Goal: Transaction & Acquisition: Purchase product/service

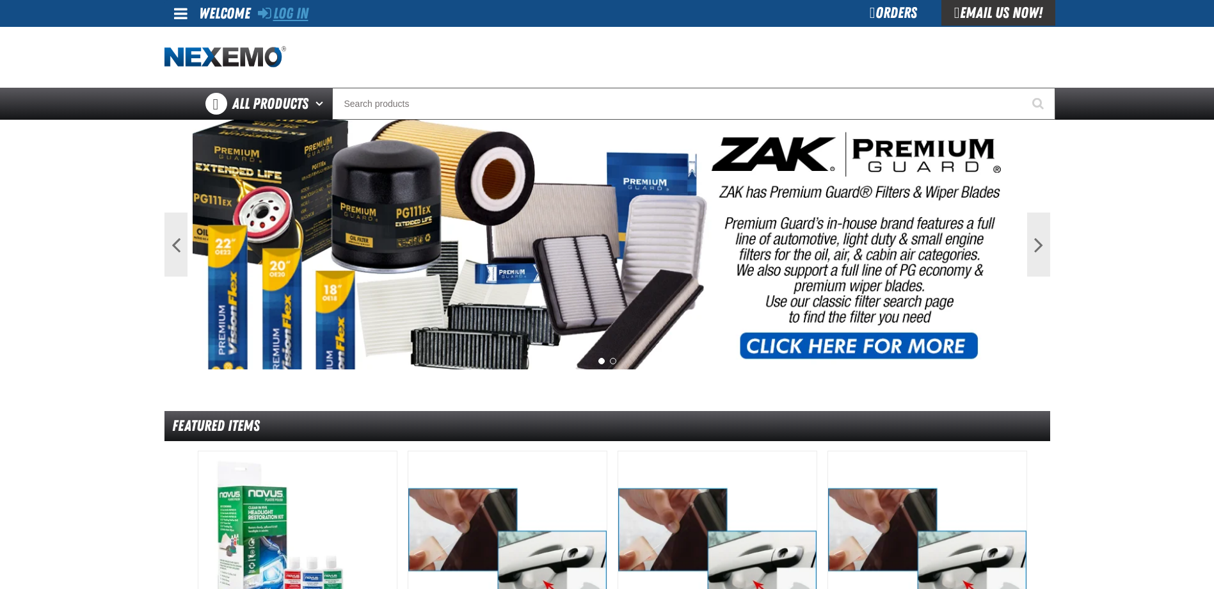
click at [308, 12] on link "Log In" at bounding box center [283, 13] width 51 height 18
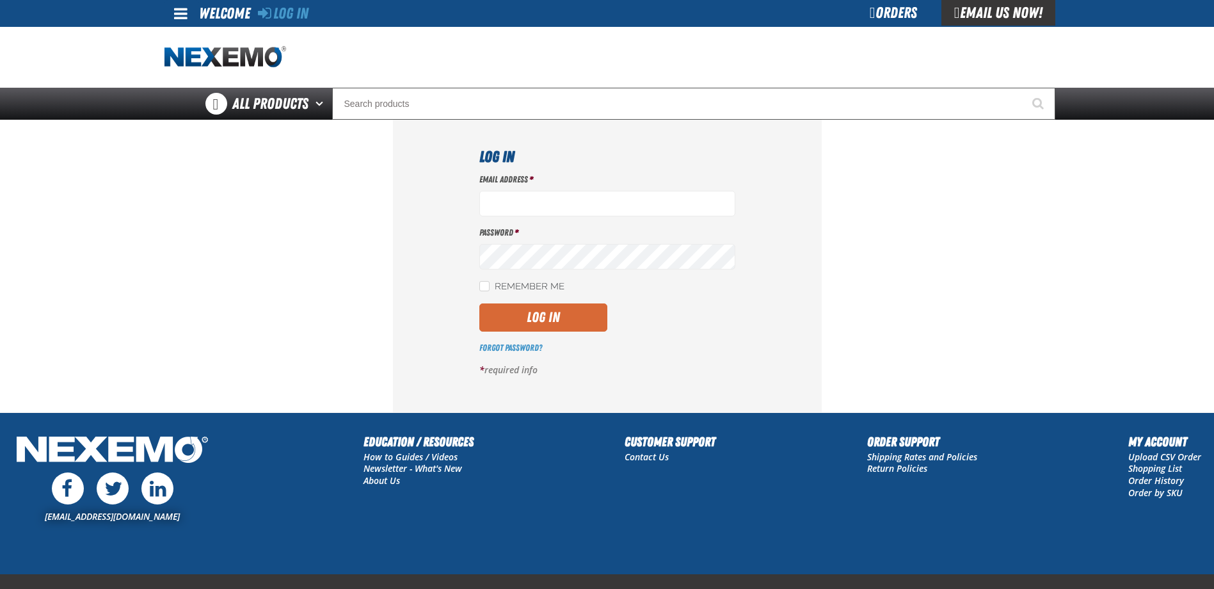
type input "[EMAIL_ADDRESS][DOMAIN_NAME]"
click at [523, 313] on button "Log In" at bounding box center [543, 317] width 128 height 28
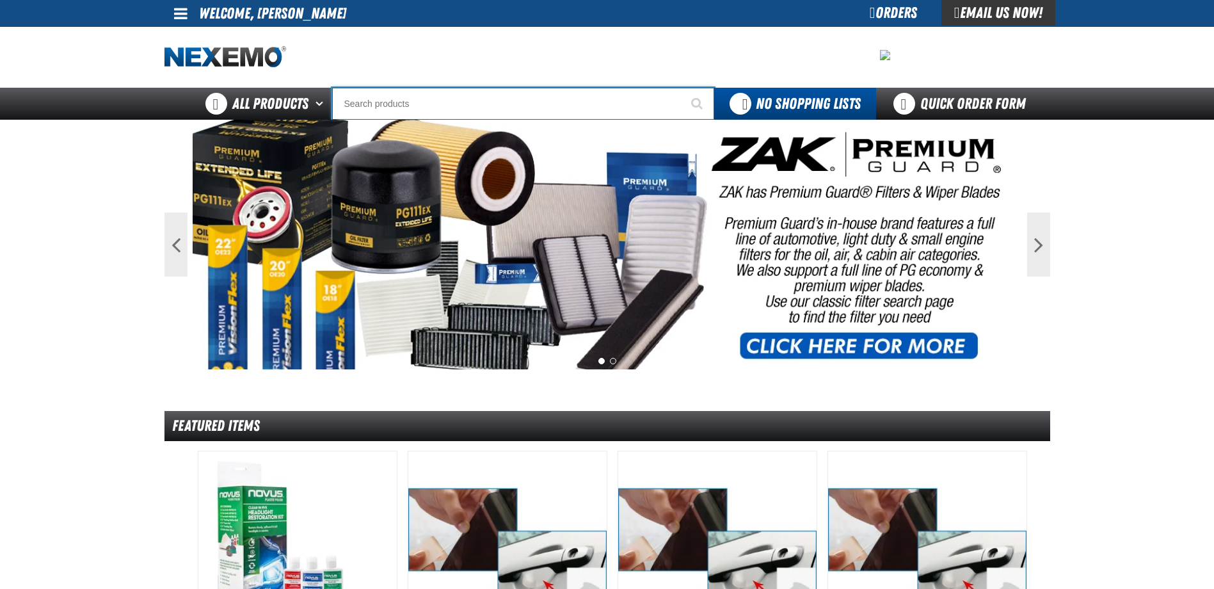
drag, startPoint x: 0, startPoint y: 0, endPoint x: 367, endPoint y: 104, distance: 381.6
click at [367, 104] on input "Search" at bounding box center [523, 104] width 382 height 32
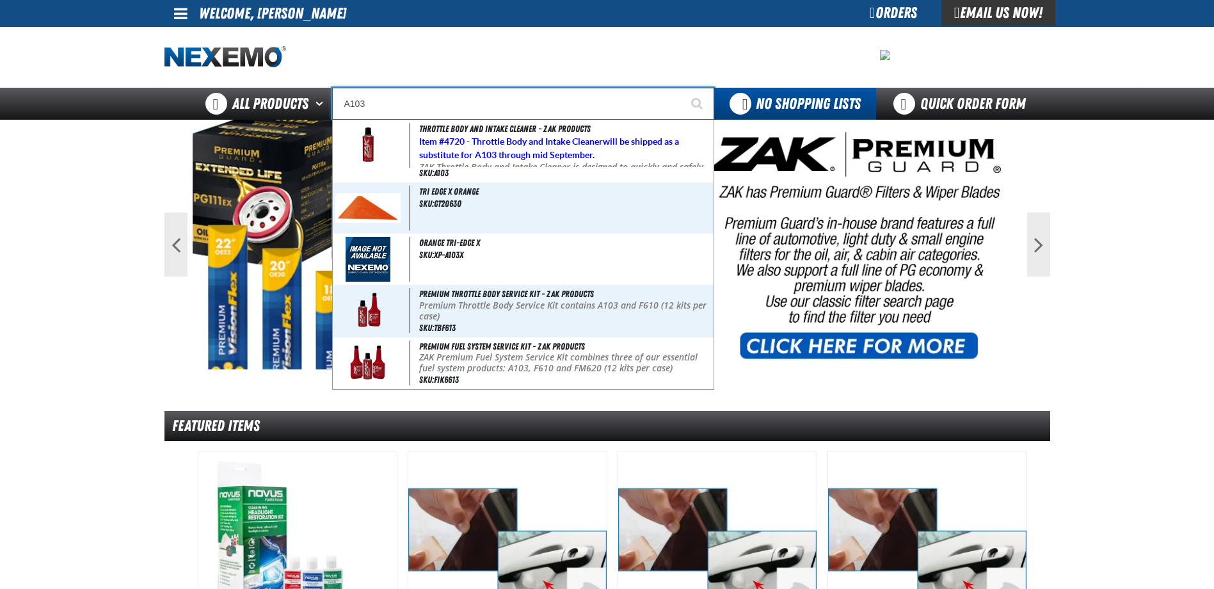
type input "Throttle Body and Intake Cleaner - ZAK Products"
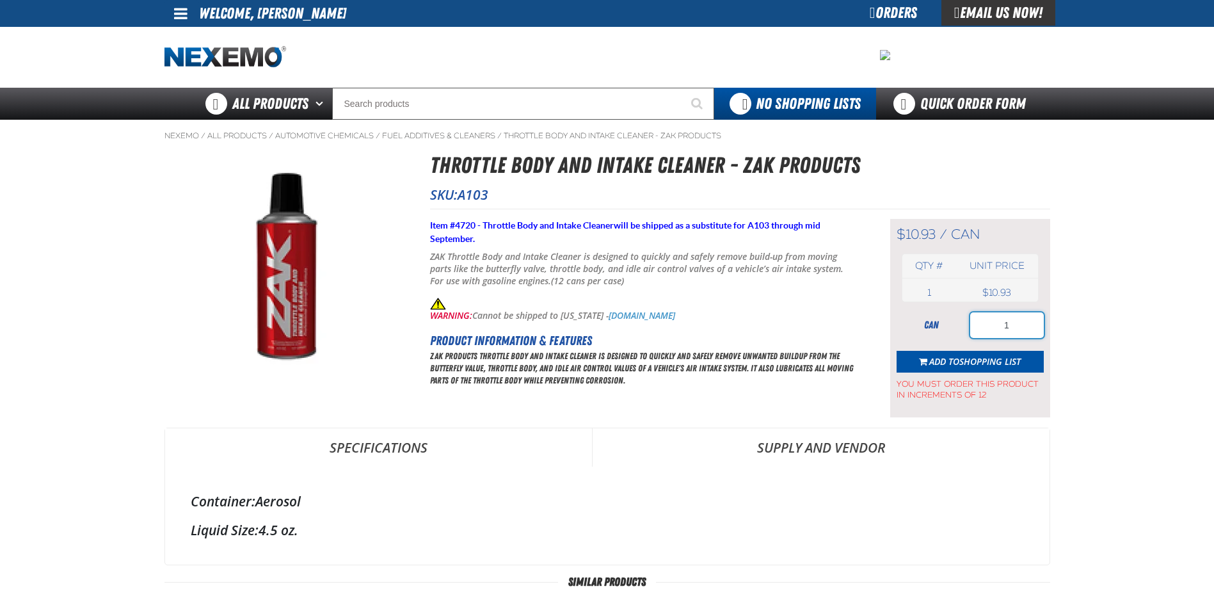
drag, startPoint x: 1019, startPoint y: 322, endPoint x: 903, endPoint y: 337, distance: 116.0
click at [906, 336] on div "can 1" at bounding box center [969, 325] width 147 height 26
type input "24"
click at [937, 361] on span "Add to Shopping List" at bounding box center [974, 361] width 91 height 12
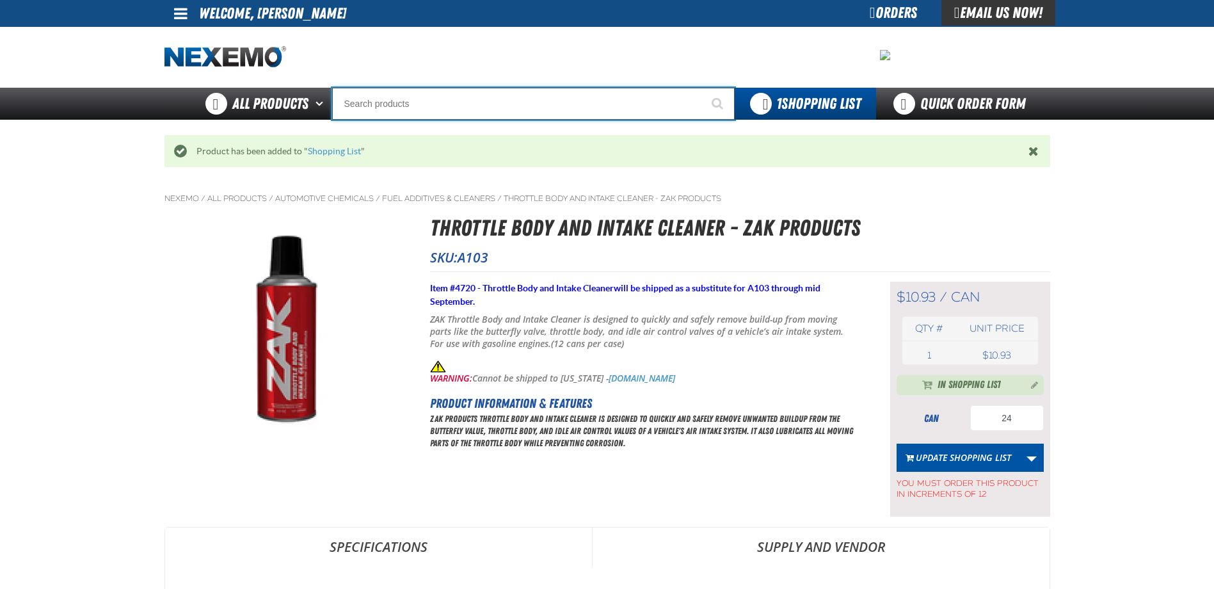
click at [391, 104] on input "Search" at bounding box center [533, 104] width 402 height 32
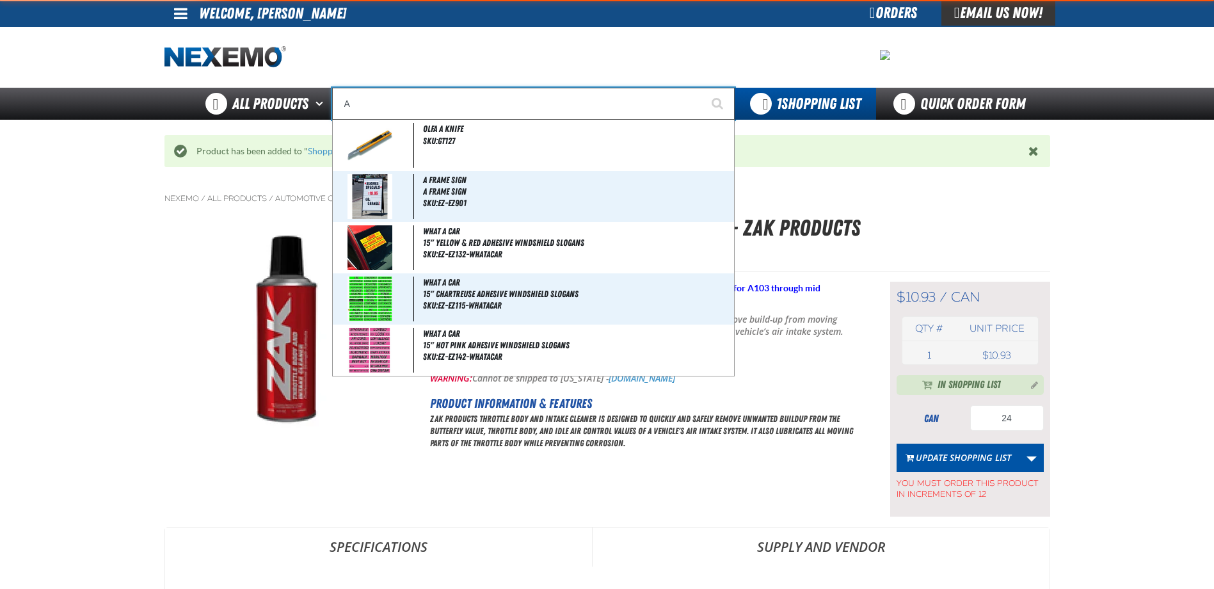
type input "AC"
type input "AC Power Booster - ZAK Products"
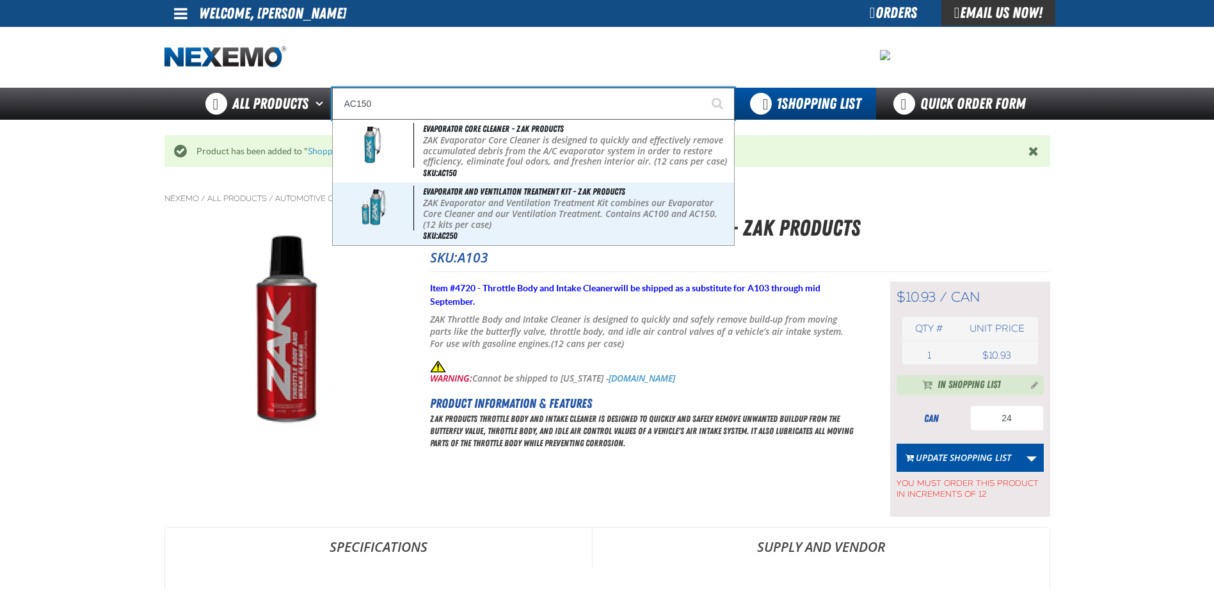
type input "Evaporator Core Cleaner - ZAK Products"
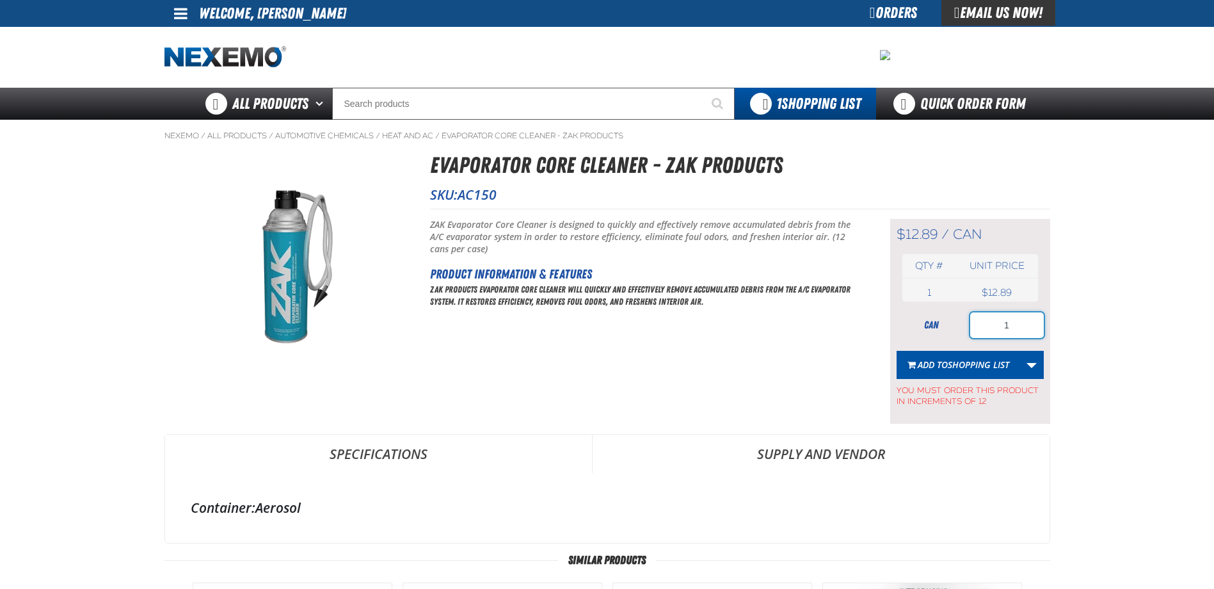
drag, startPoint x: 993, startPoint y: 322, endPoint x: 1087, endPoint y: 324, distance: 94.1
click at [1084, 324] on main "Nexemo / All Products / / / AC150 1" at bounding box center [607, 526] width 1214 height 813
type input "36"
click at [944, 364] on span "Add to Shopping List" at bounding box center [962, 364] width 91 height 12
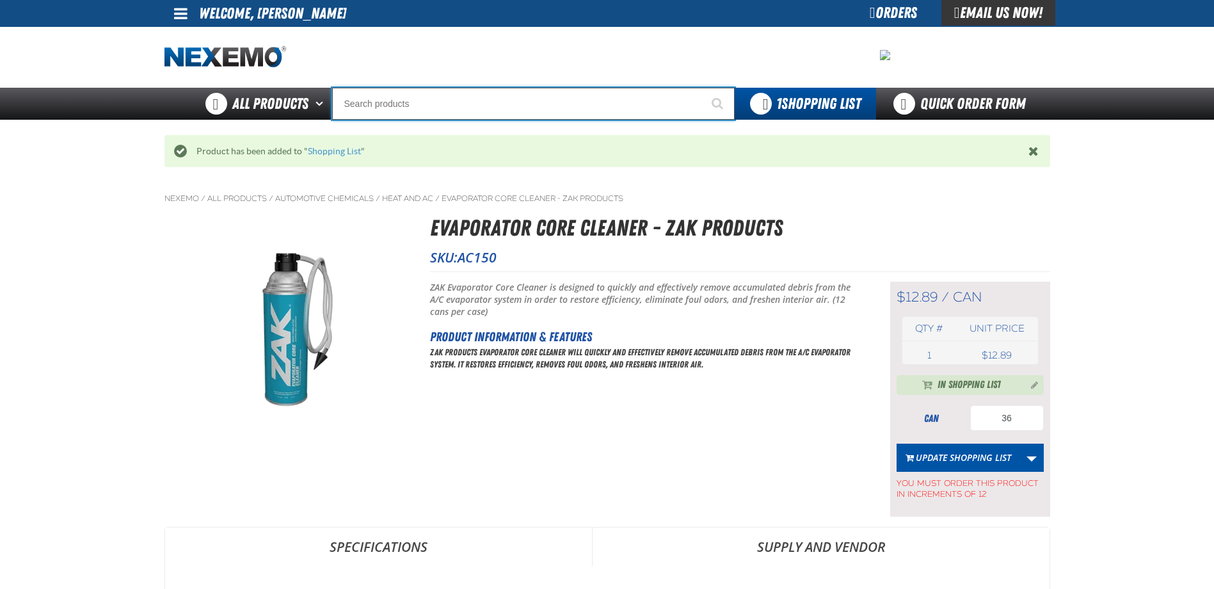
click at [415, 106] on input "Search" at bounding box center [533, 104] width 402 height 32
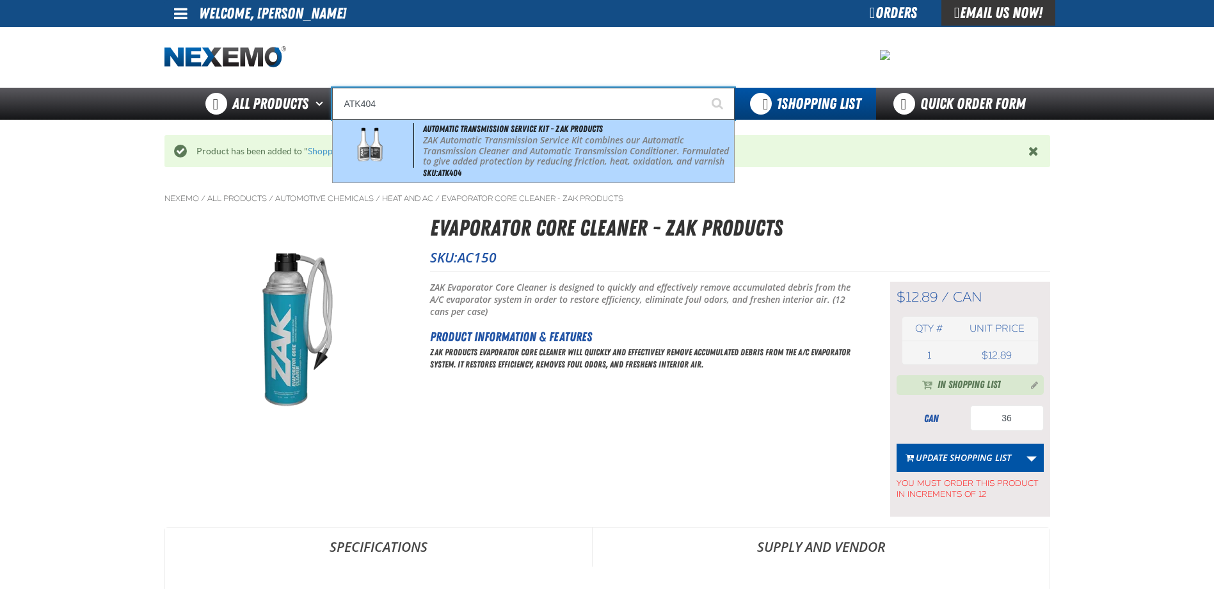
click at [459, 149] on p "ZAK Automatic Transmission Service Kit combines our Automatic Transmission Clea…" at bounding box center [577, 156] width 308 height 43
type input "Automatic Transmission Service Kit - ZAK Products"
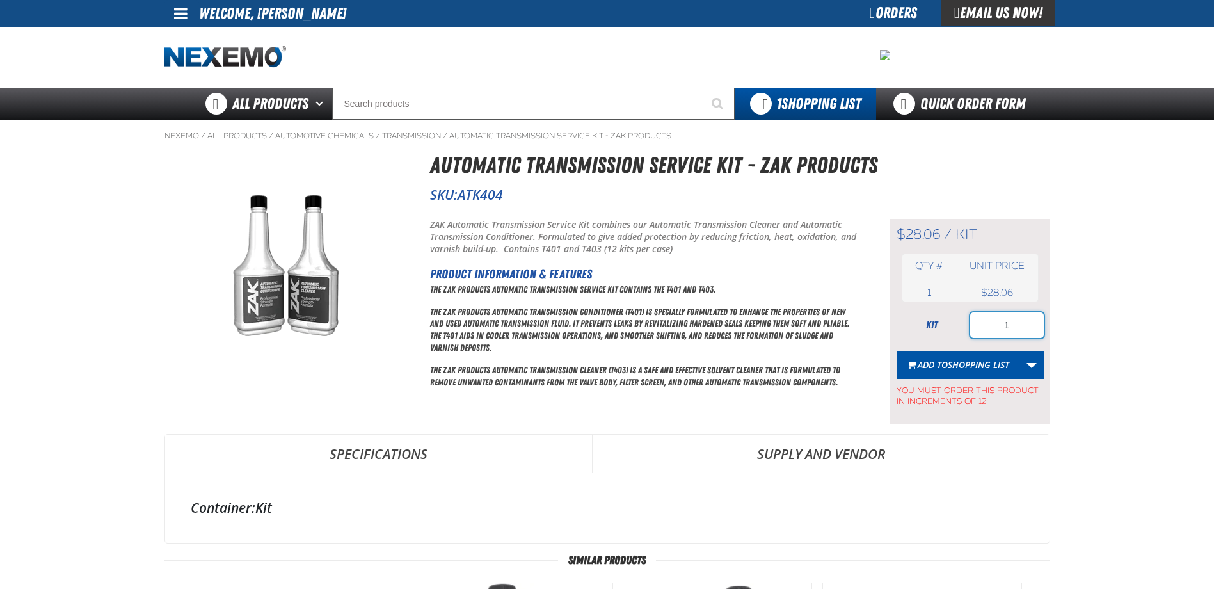
drag, startPoint x: 983, startPoint y: 320, endPoint x: 1075, endPoint y: 324, distance: 92.2
click at [1075, 324] on main "Nexemo / All Products / / / ATK404" at bounding box center [607, 526] width 1214 height 813
type input "48"
click at [980, 367] on span "Shopping List" at bounding box center [978, 364] width 61 height 12
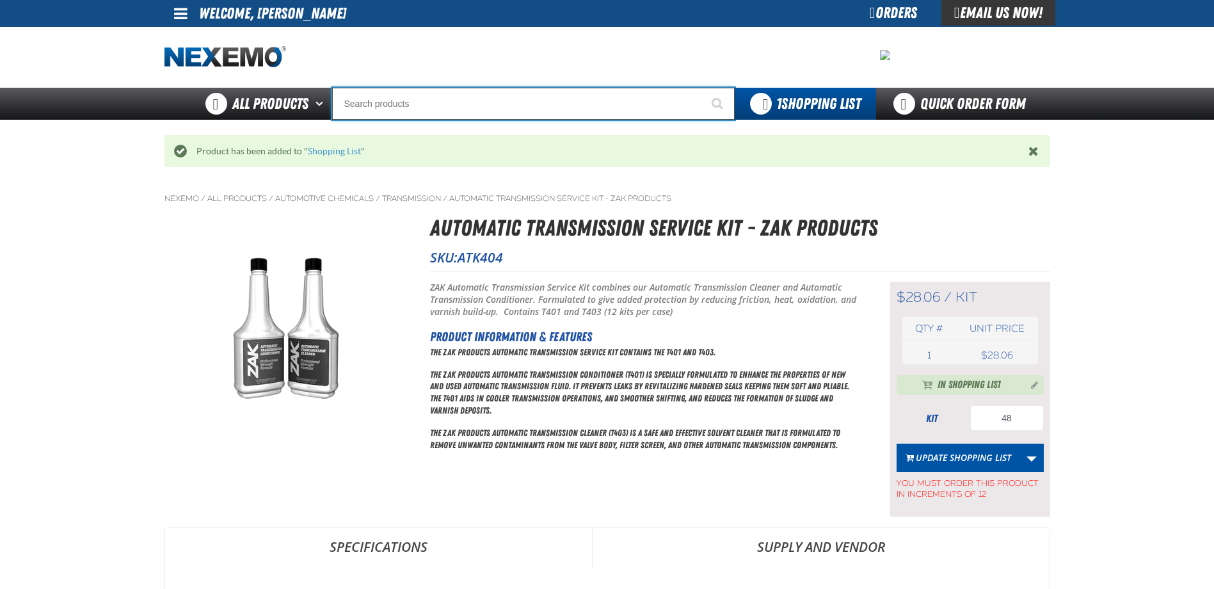
click at [350, 107] on input "Search" at bounding box center [533, 104] width 402 height 32
click at [390, 107] on input "Search" at bounding box center [533, 104] width 402 height 32
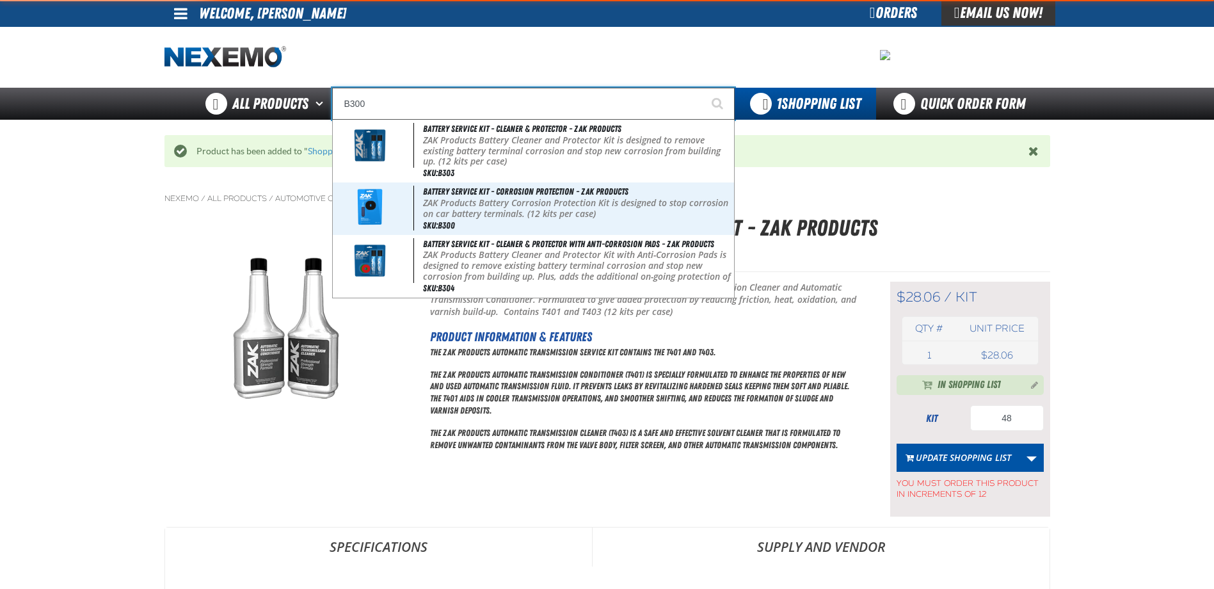
type input "B300"
click at [702, 88] on button "Start Searching" at bounding box center [718, 104] width 32 height 32
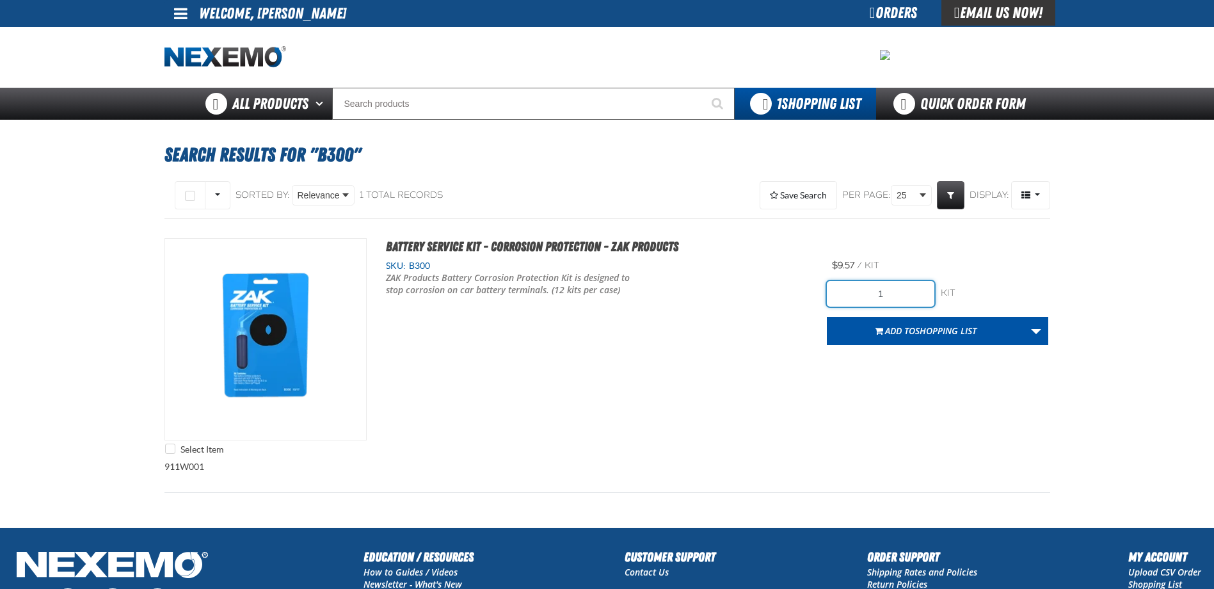
drag, startPoint x: 862, startPoint y: 290, endPoint x: 982, endPoint y: 290, distance: 120.3
click at [982, 290] on div "1 kit kit" at bounding box center [937, 294] width 221 height 26
type input "120"
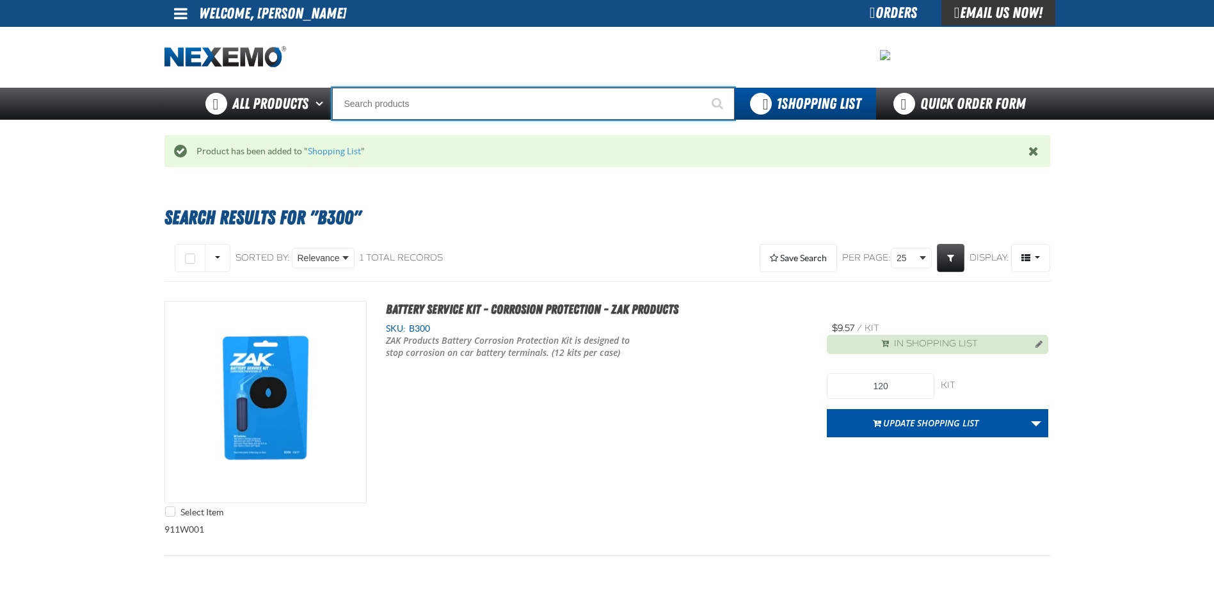
click at [390, 111] on input "Search" at bounding box center [533, 104] width 402 height 32
click at [386, 99] on input "Search" at bounding box center [533, 104] width 402 height 32
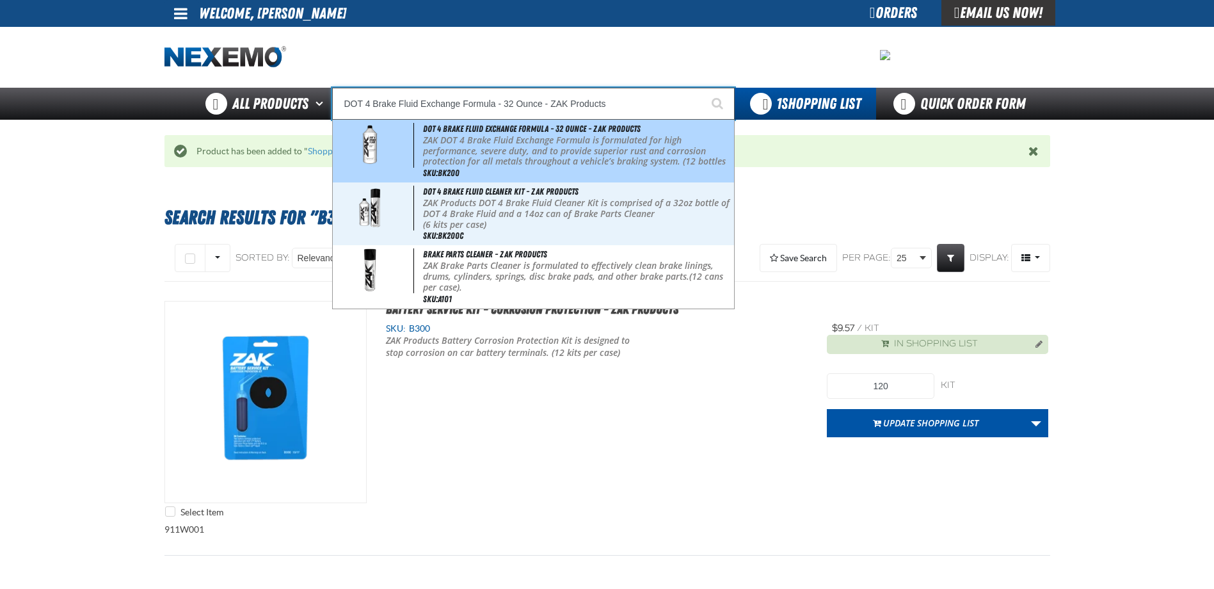
type input "DOT 4 Brake Fluid Cleaner Kit - ZAK Products"
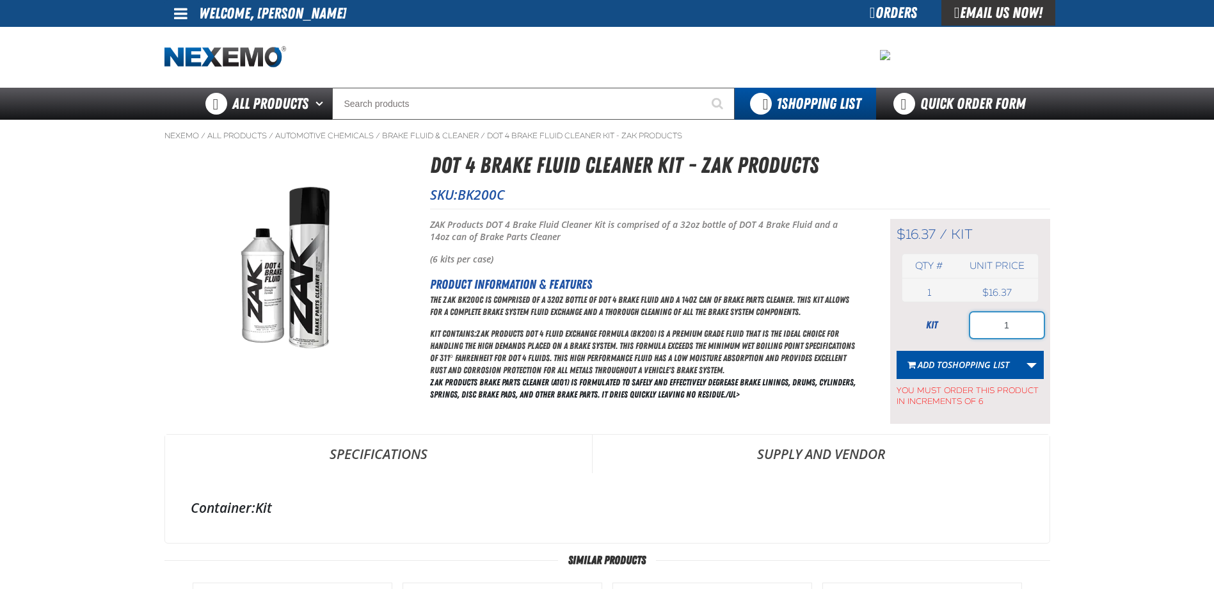
drag, startPoint x: 981, startPoint y: 331, endPoint x: 1086, endPoint y: 324, distance: 105.1
click at [1084, 324] on main "Nexemo / All Products / / / BK200C" at bounding box center [607, 526] width 1214 height 813
type input "36"
click at [980, 367] on span "Shopping List" at bounding box center [978, 364] width 61 height 12
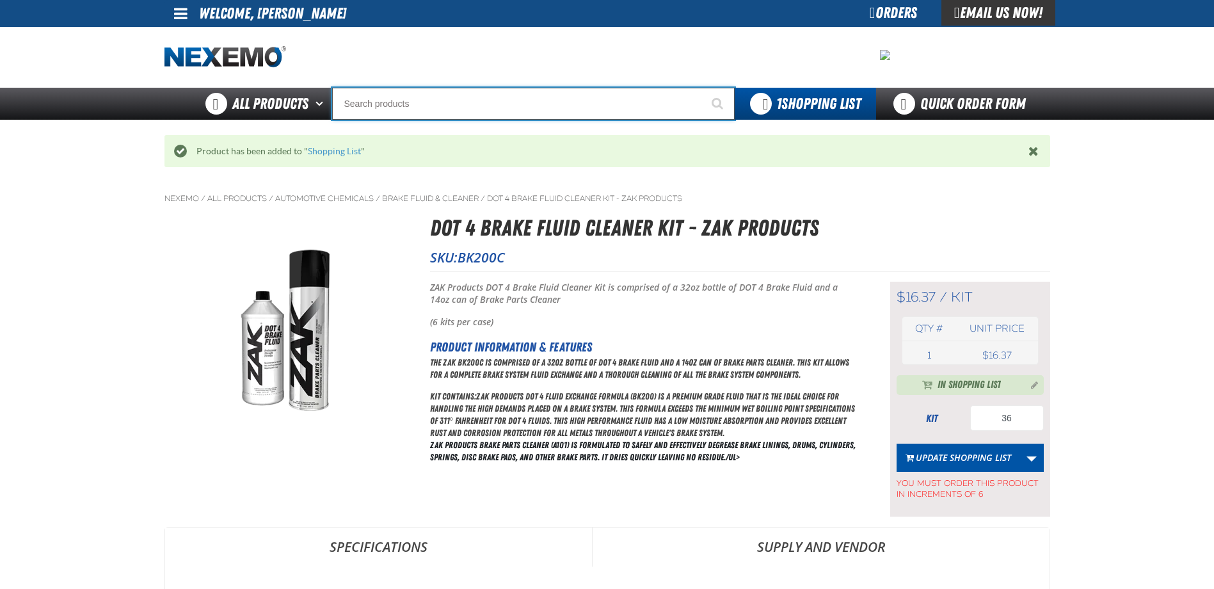
drag, startPoint x: 351, startPoint y: 105, endPoint x: 351, endPoint y: 117, distance: 12.2
click at [351, 107] on input "Search" at bounding box center [533, 104] width 402 height 32
type input "C"
type input "C Alkaline Battery 1.5 Volt (12 per pack)"
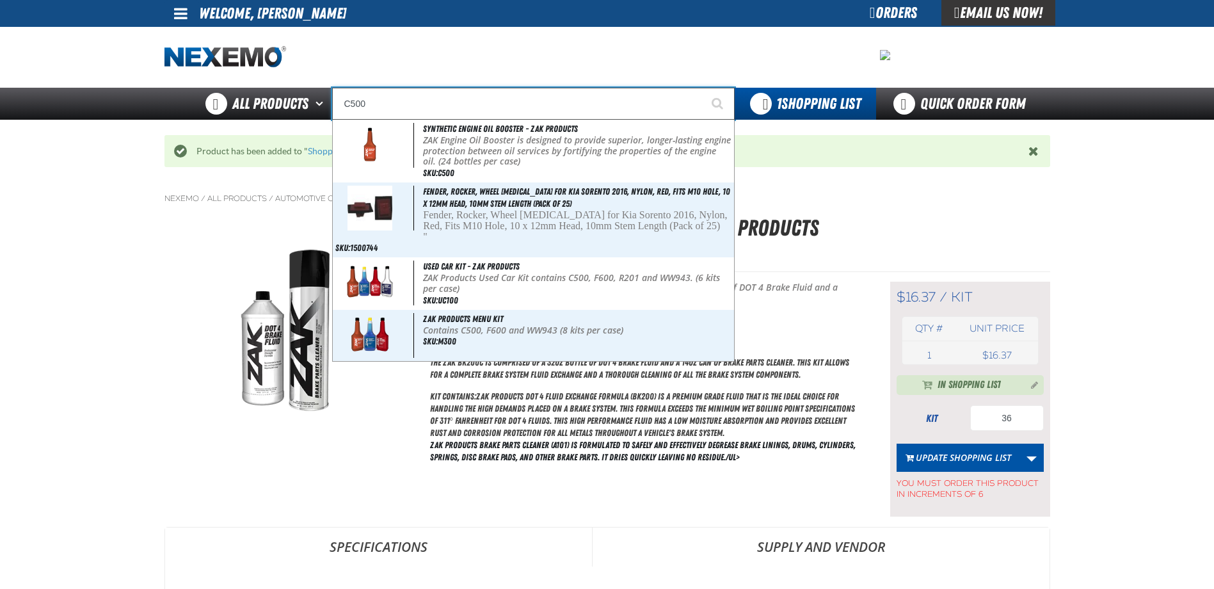
type input "Synthetic Engine Oil Booster - ZAK Products"
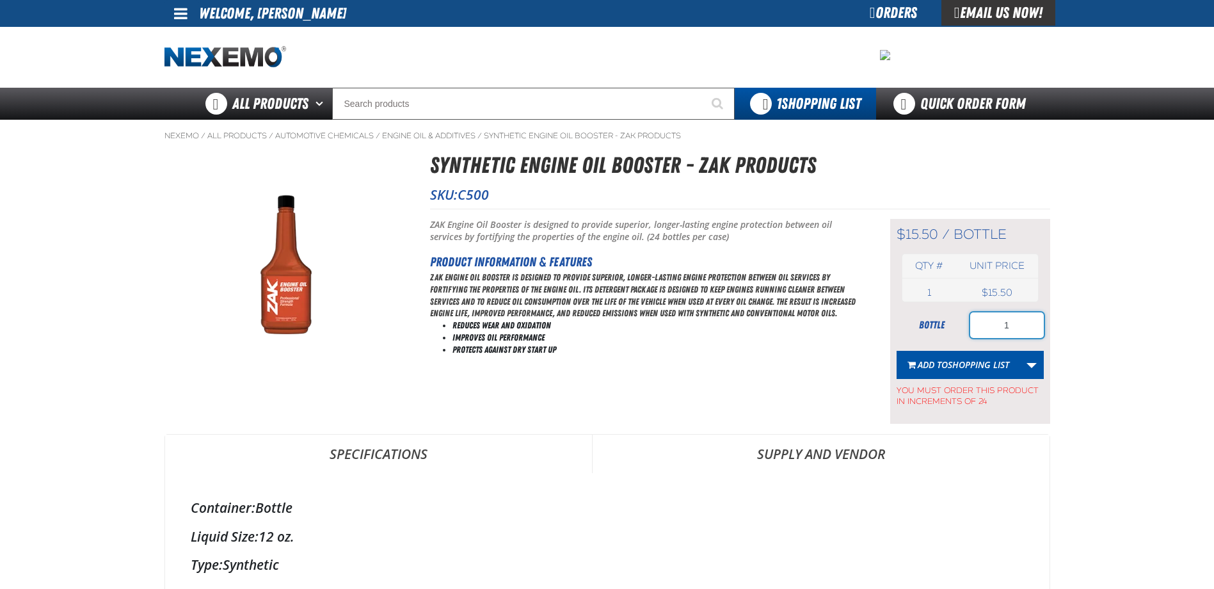
drag, startPoint x: 1002, startPoint y: 327, endPoint x: 1067, endPoint y: 331, distance: 64.7
click at [1067, 331] on main "Nexemo / All Products / / / C500 1" at bounding box center [607, 554] width 1214 height 869
type input "120"
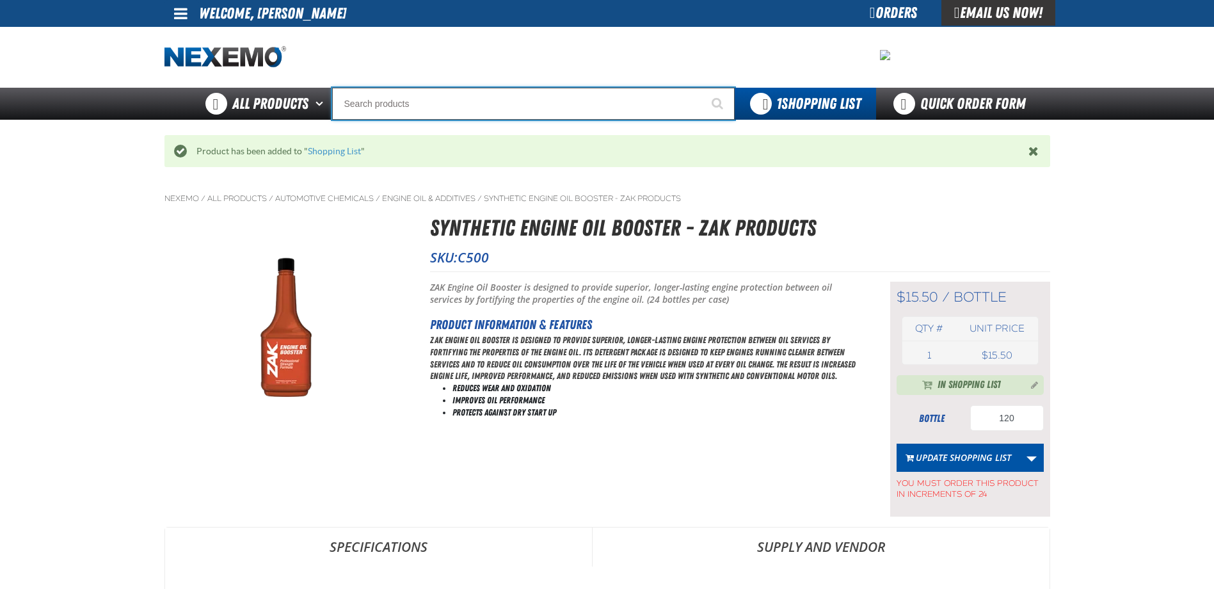
click at [402, 107] on input "Search" at bounding box center [533, 104] width 402 height 32
click at [351, 101] on input "Search" at bounding box center [533, 104] width 402 height 32
type input "D"
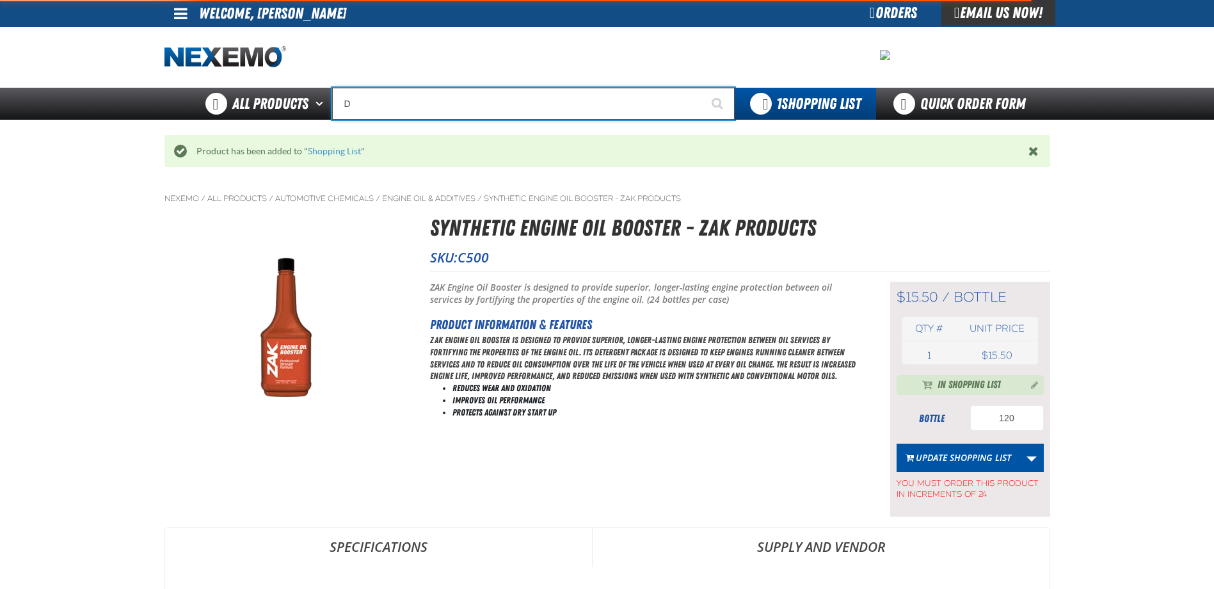
type input "D Alkaline Battery 1.5 Volt (ph)"
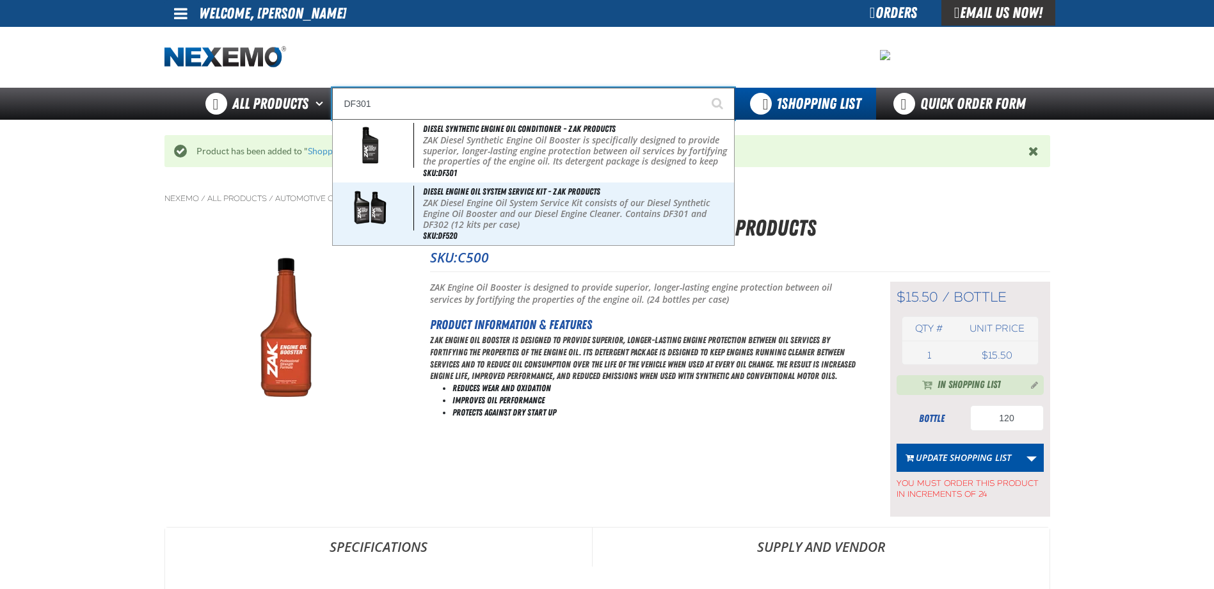
type input "Diesel Synthetic Engine Oil Conditioner - ZAK Products"
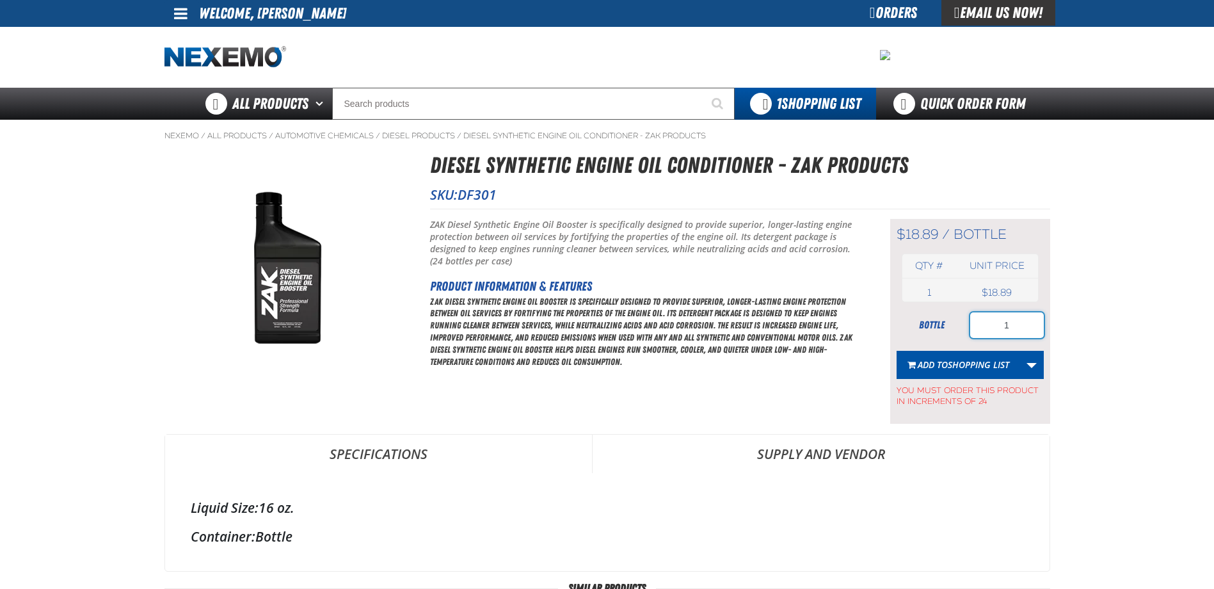
drag, startPoint x: 980, startPoint y: 324, endPoint x: 1059, endPoint y: 328, distance: 79.4
click at [1058, 327] on main "Nexemo / All Products / / / DF301 1" at bounding box center [607, 540] width 1214 height 841
type input "24"
click at [953, 362] on span "Shopping List" at bounding box center [978, 364] width 61 height 12
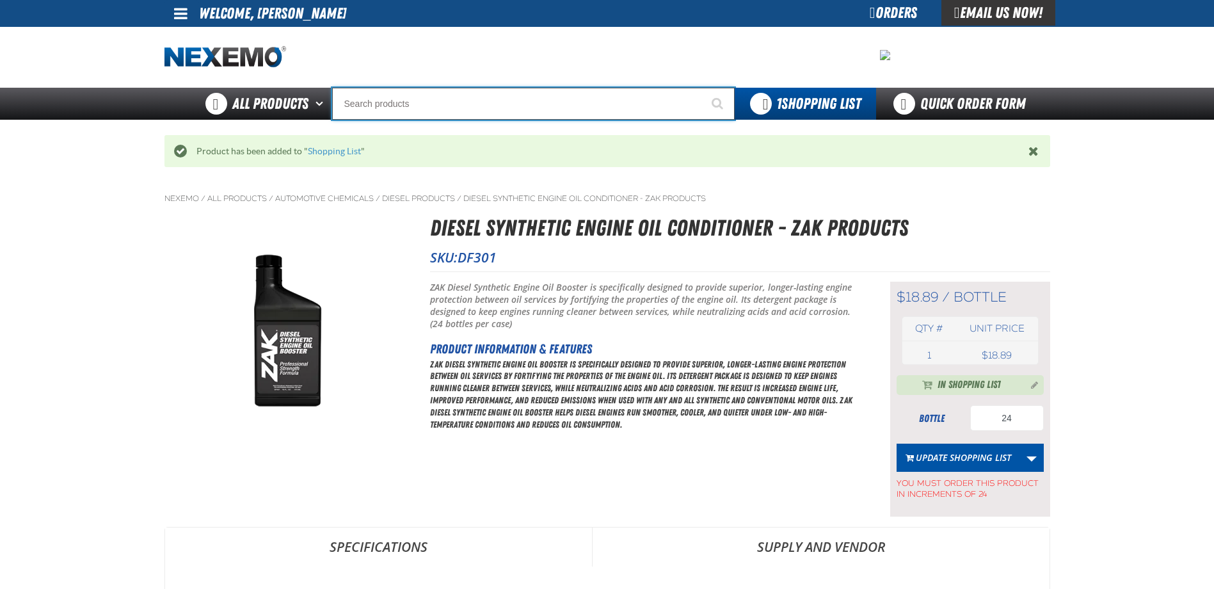
click at [392, 111] on input "Search" at bounding box center [533, 104] width 402 height 32
type input "D"
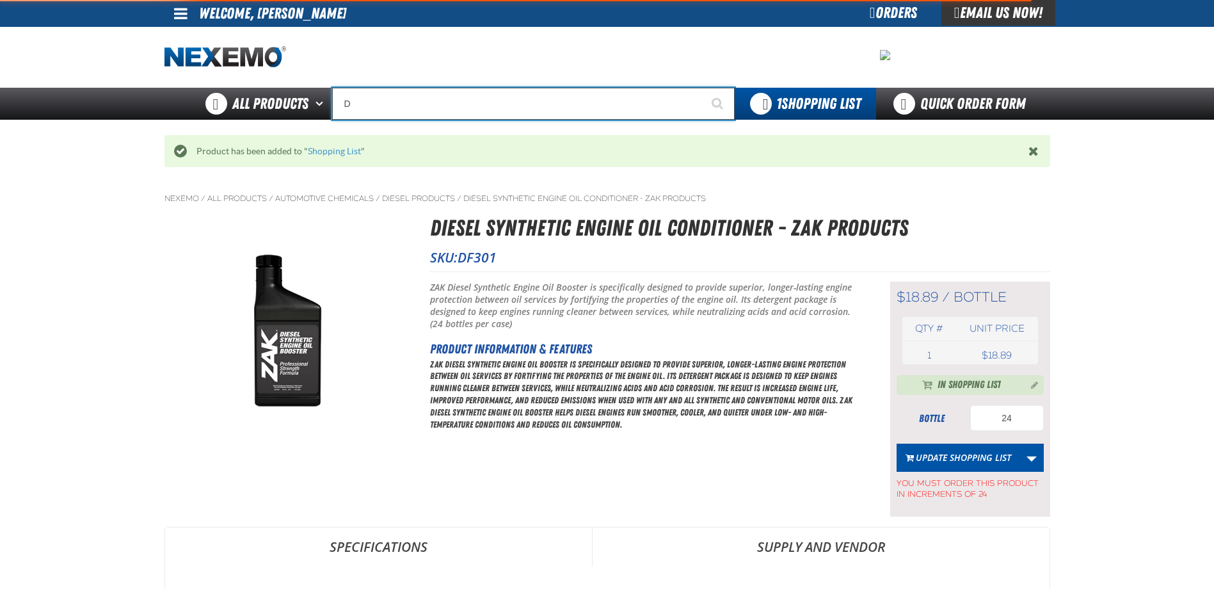
type input "D Alkaline Battery 1.5 Volt (ph)"
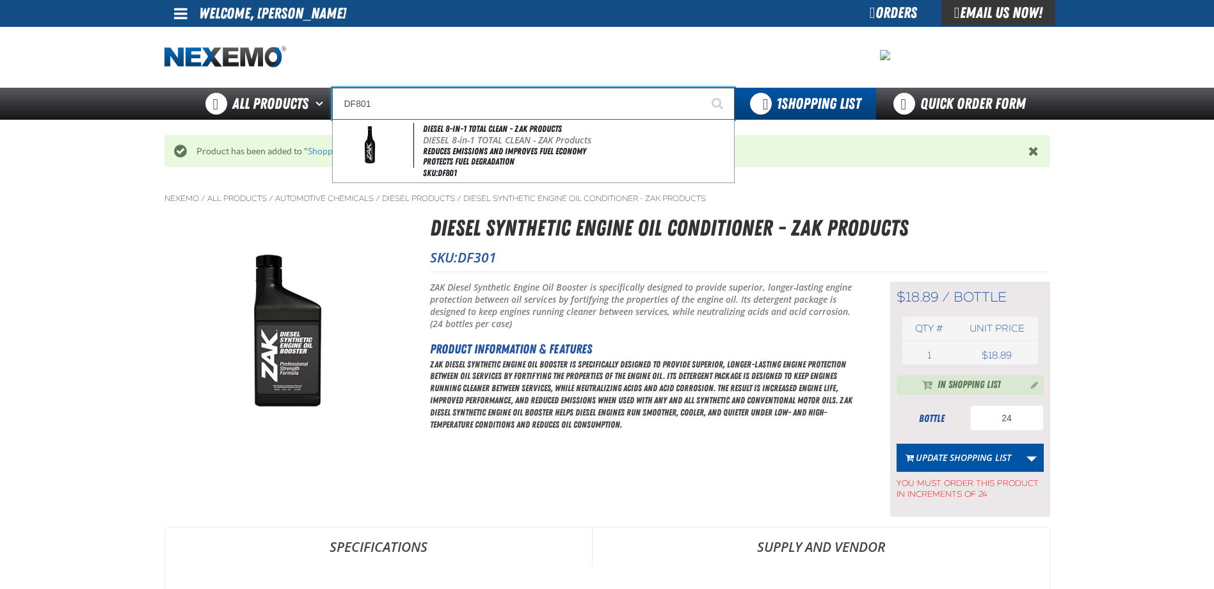
type input "DF801"
click at [702, 88] on button "Start Searching" at bounding box center [718, 104] width 32 height 32
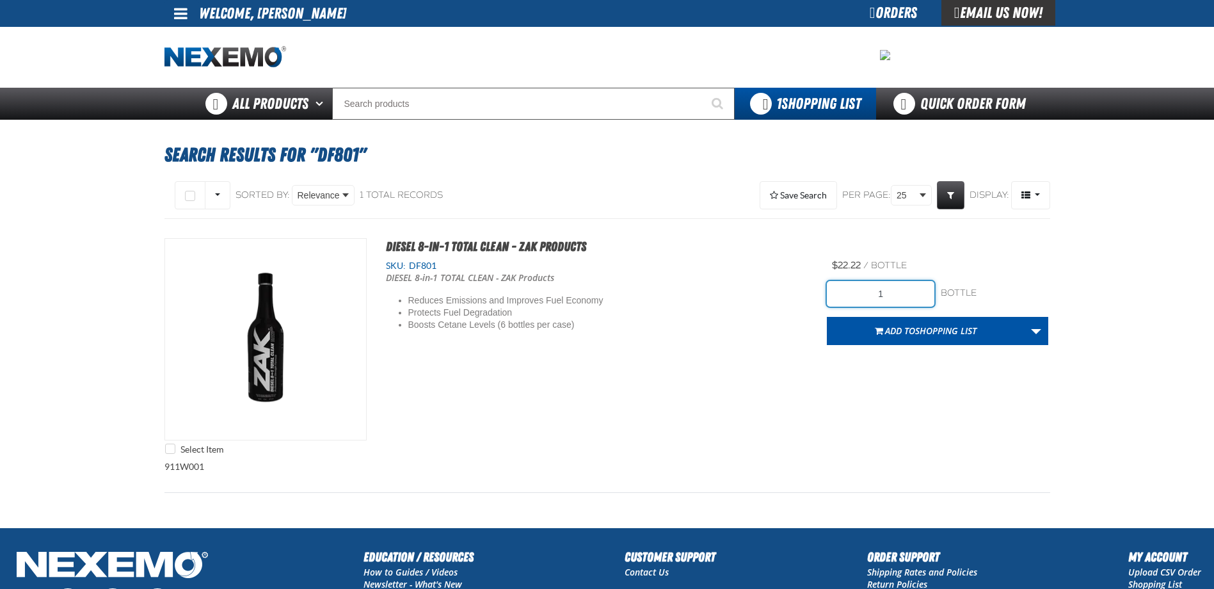
drag, startPoint x: 832, startPoint y: 296, endPoint x: 913, endPoint y: 311, distance: 82.1
click at [913, 311] on form "1 bottle bottle Add to Shopping List Create New Shopping List Add to Shopping L…" at bounding box center [937, 313] width 221 height 64
type input "24"
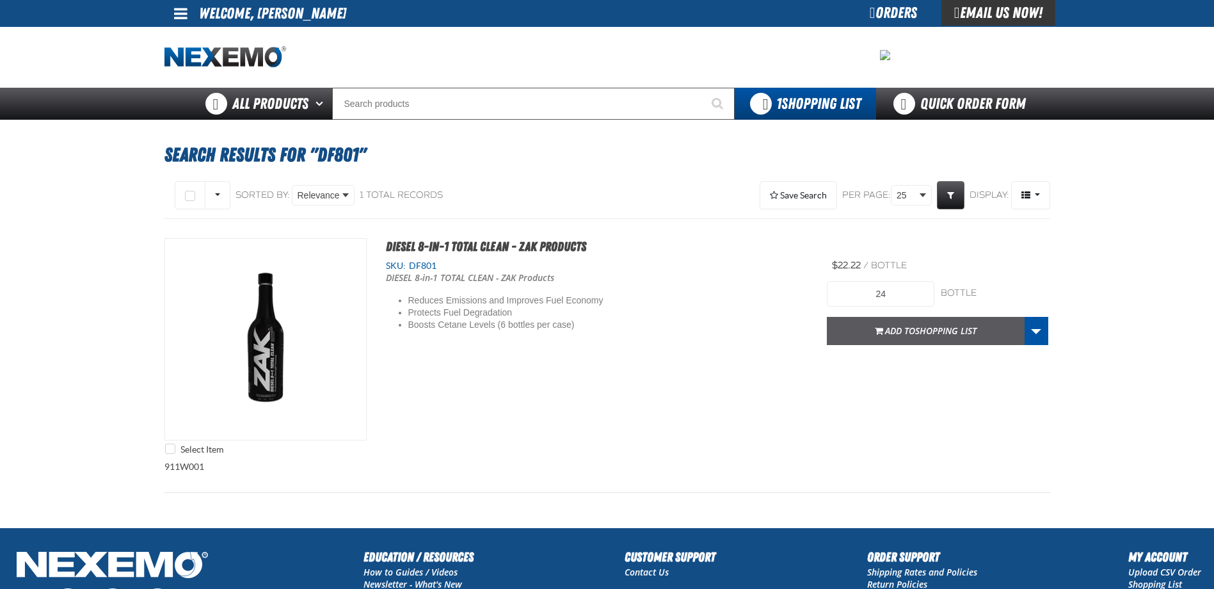
click at [837, 338] on button "Add to Shopping List" at bounding box center [926, 331] width 198 height 28
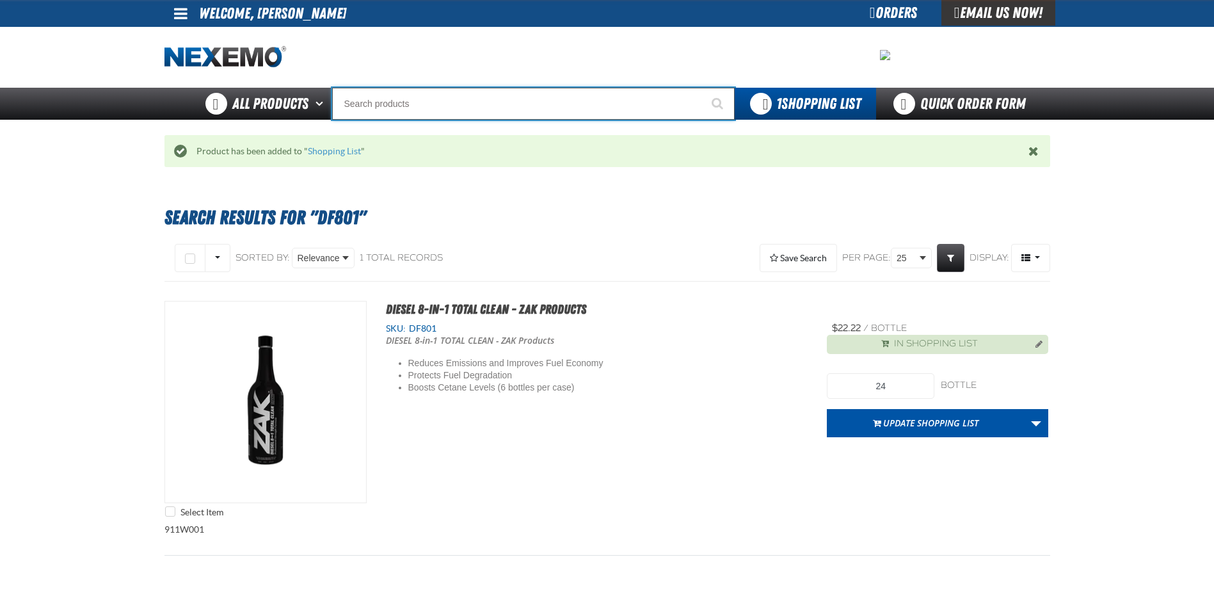
click at [453, 104] on input "Search" at bounding box center [533, 104] width 402 height 32
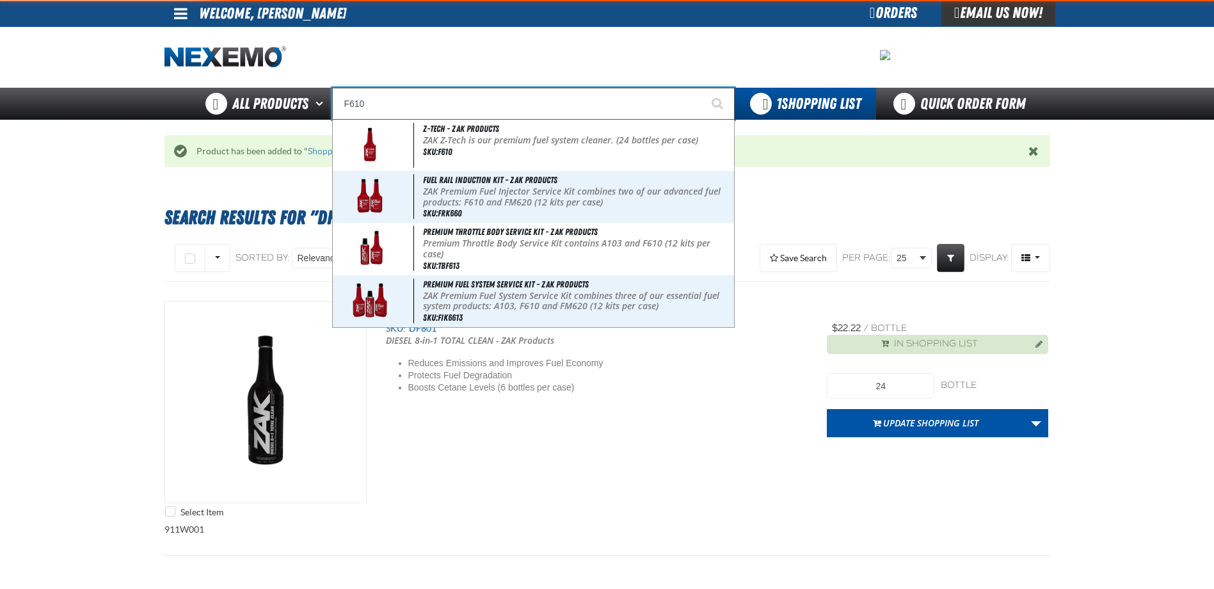
type input "F610"
click at [702, 88] on button "Start Searching" at bounding box center [718, 104] width 32 height 32
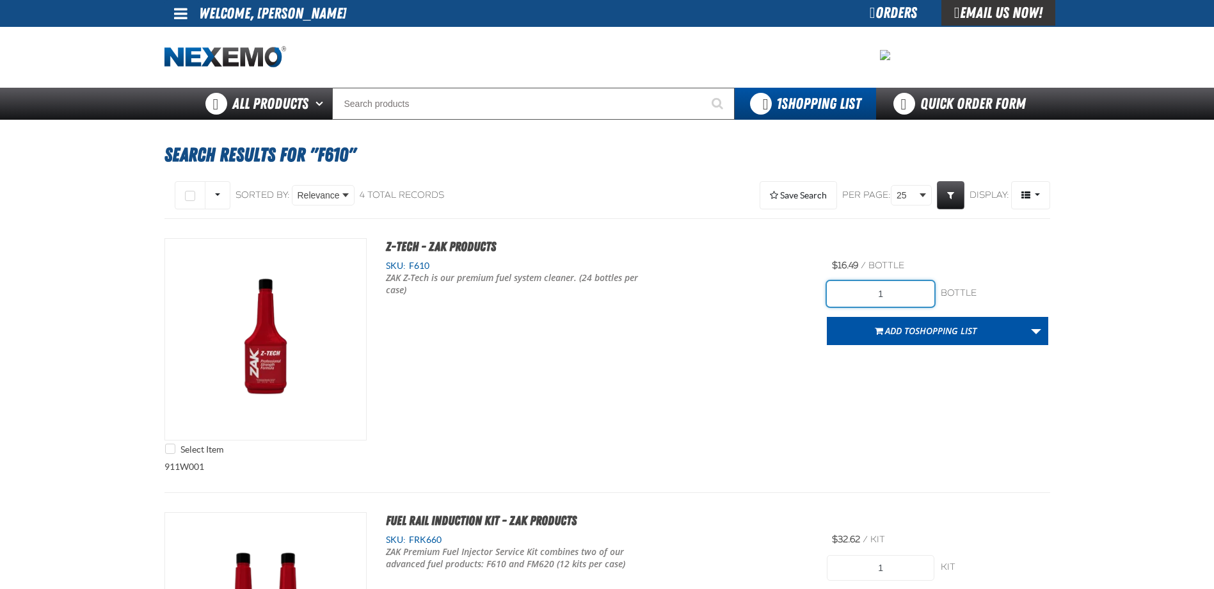
drag, startPoint x: 853, startPoint y: 302, endPoint x: 877, endPoint y: 308, distance: 23.9
click at [877, 308] on form "1 bottle bottle Add to Shopping List Create New Shopping List Add to Shopping L…" at bounding box center [937, 313] width 221 height 64
type input "120"
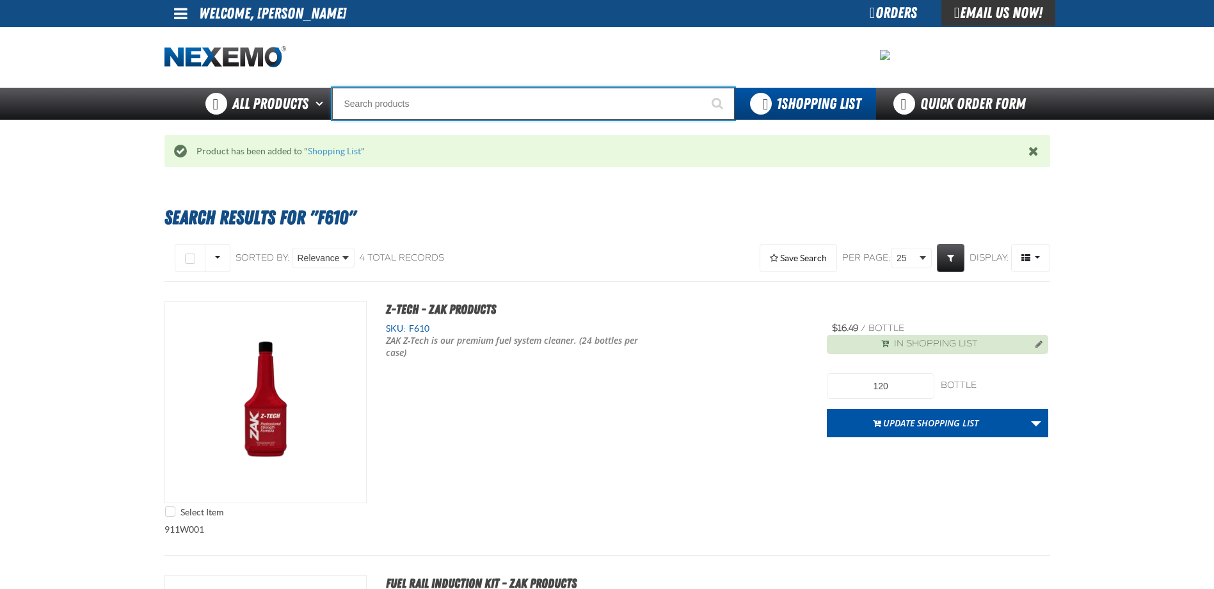
click at [379, 109] on input "Search" at bounding box center [533, 104] width 402 height 32
type input "1"
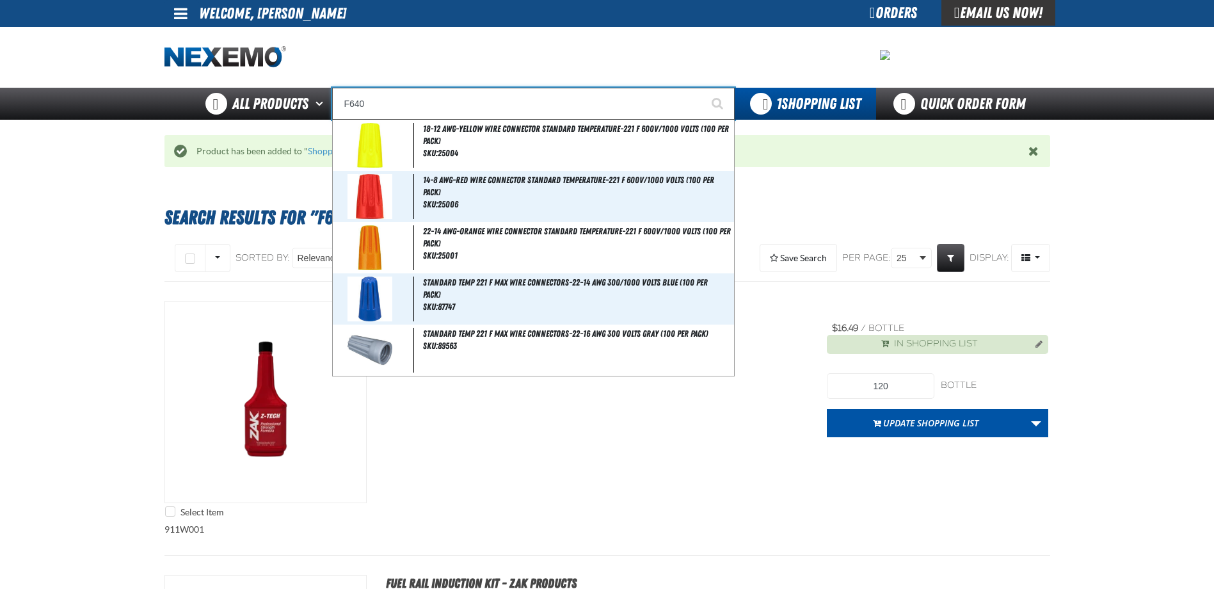
type input "F640"
click at [702, 88] on button "Start Searching" at bounding box center [718, 104] width 32 height 32
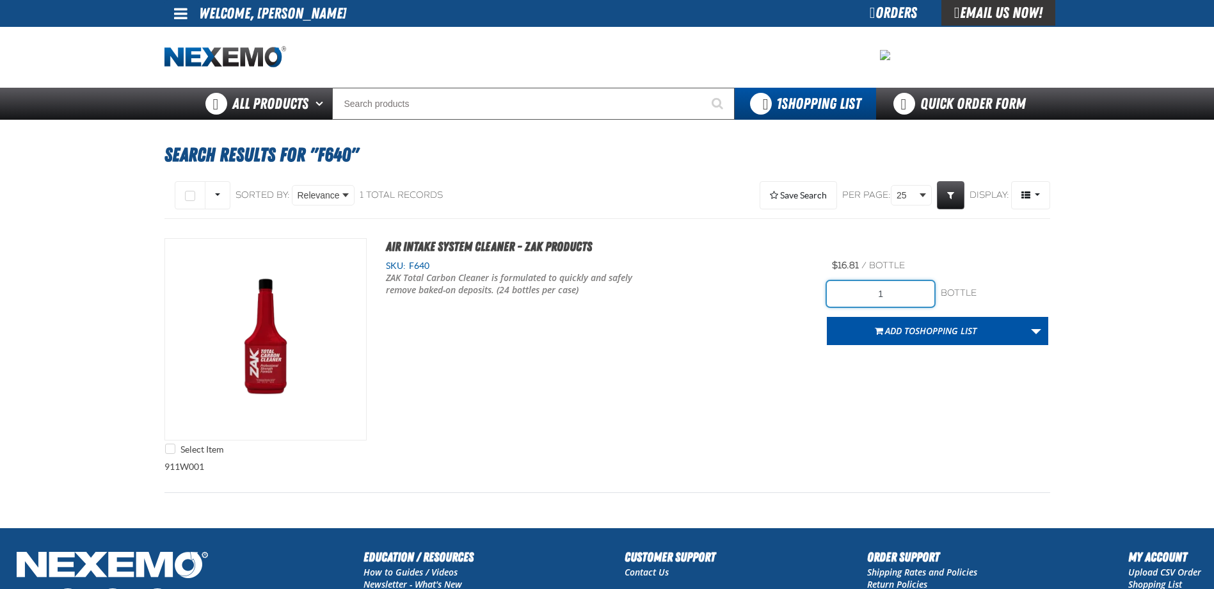
drag, startPoint x: 864, startPoint y: 292, endPoint x: 994, endPoint y: 294, distance: 129.9
click at [993, 294] on div "1 bottle bottle" at bounding box center [937, 294] width 221 height 26
type input "24"
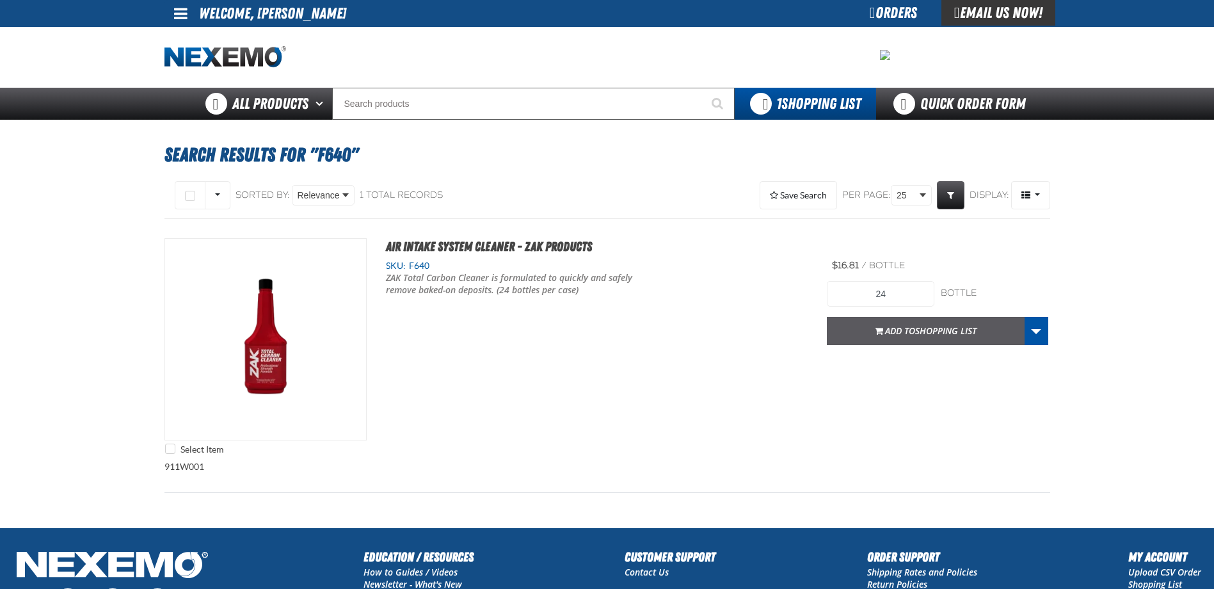
click at [827, 319] on button "Add to Shopping List" at bounding box center [926, 331] width 198 height 28
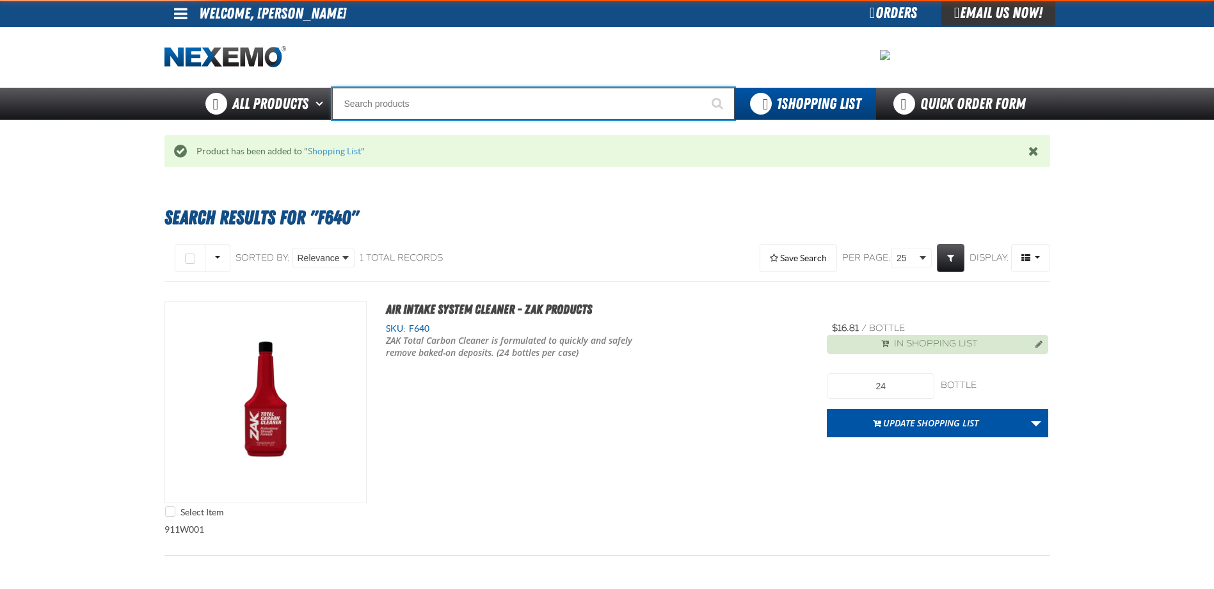
click at [458, 96] on input "Search" at bounding box center [533, 104] width 402 height 32
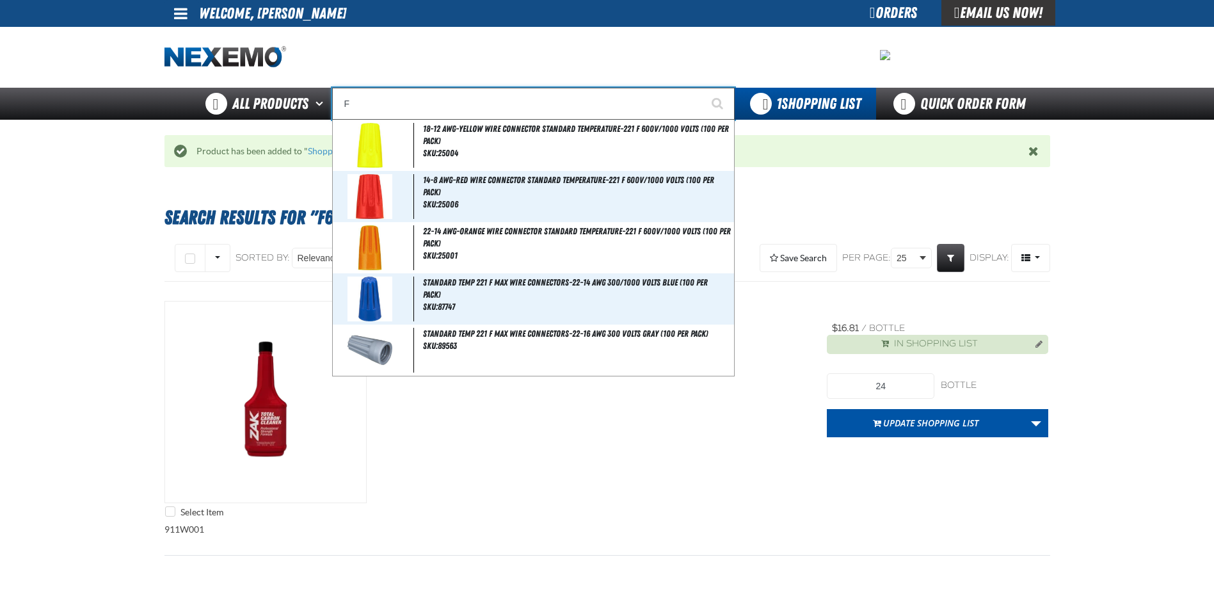
type input "FR"
type input "FROM"
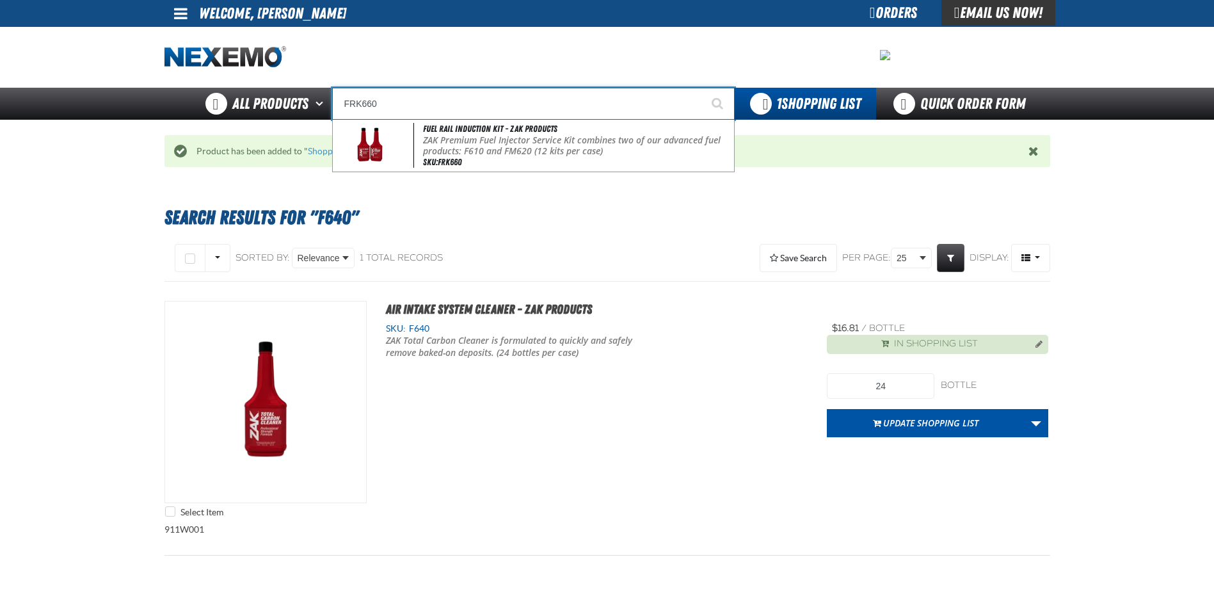
type input "FRK660"
click at [702, 88] on button "Start Searching" at bounding box center [718, 104] width 32 height 32
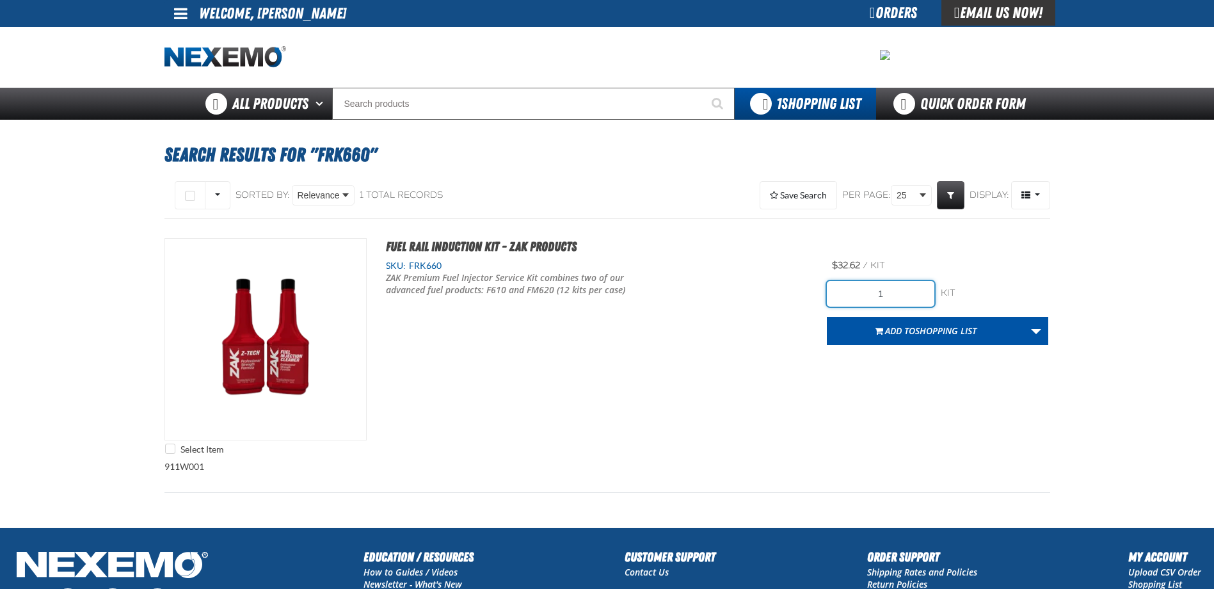
drag, startPoint x: 861, startPoint y: 292, endPoint x: 976, endPoint y: 305, distance: 115.9
click at [976, 305] on div "1 kit kit" at bounding box center [937, 294] width 221 height 26
type input "36"
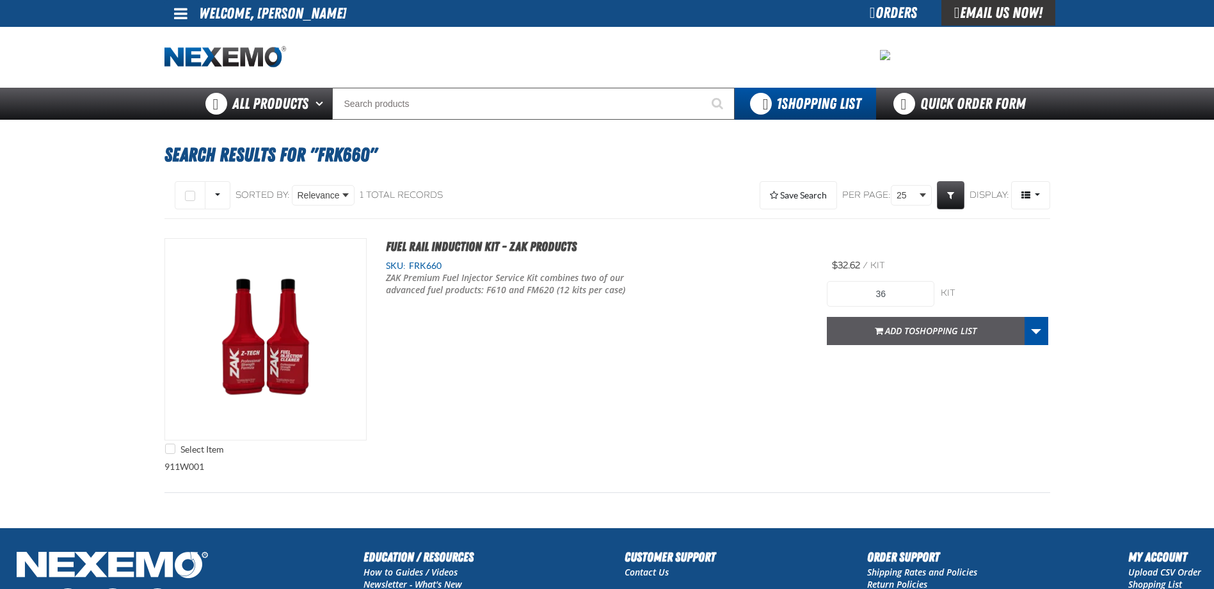
click at [940, 338] on button "Add to Shopping List" at bounding box center [926, 331] width 198 height 28
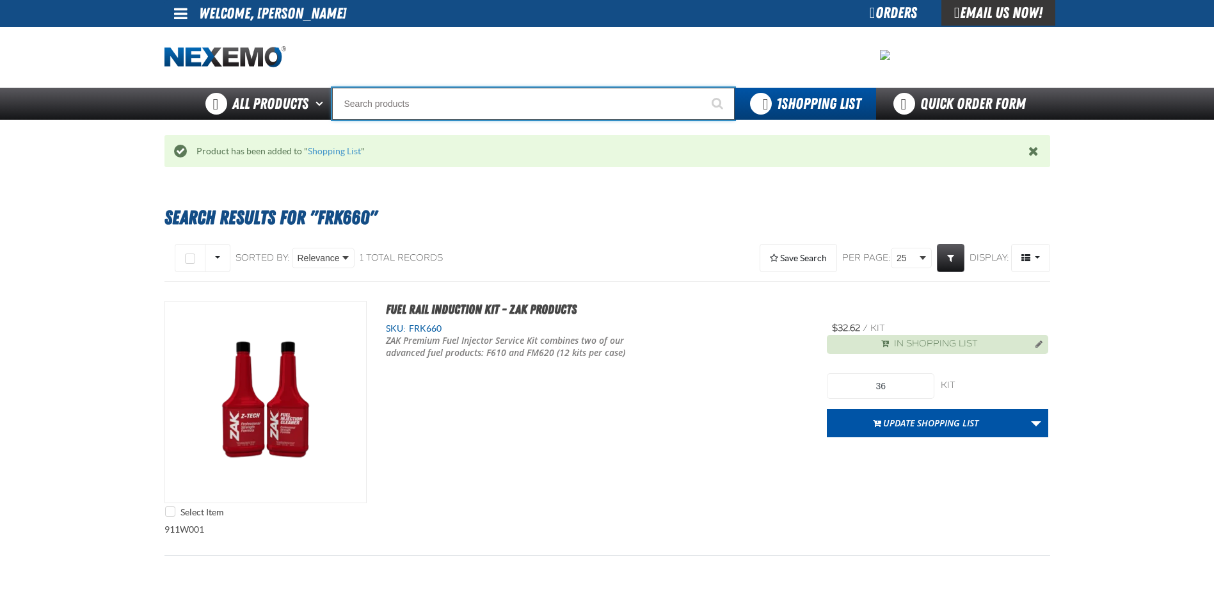
click at [372, 100] on input "Search" at bounding box center [533, 104] width 402 height 32
type input "R"
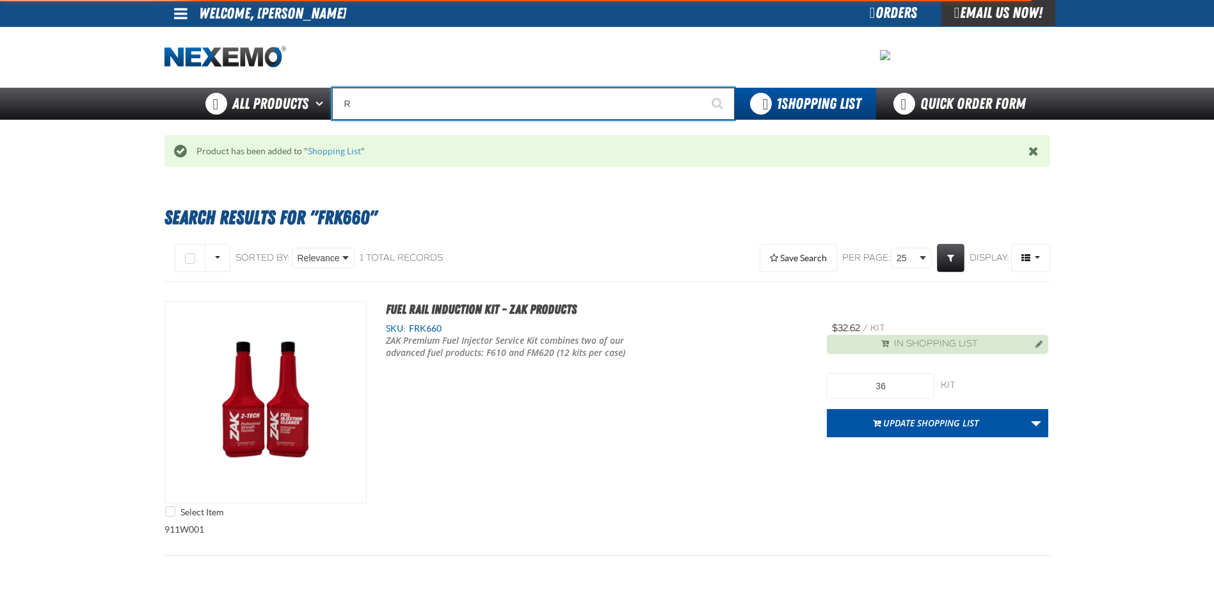
type input "ROADSIDE R"
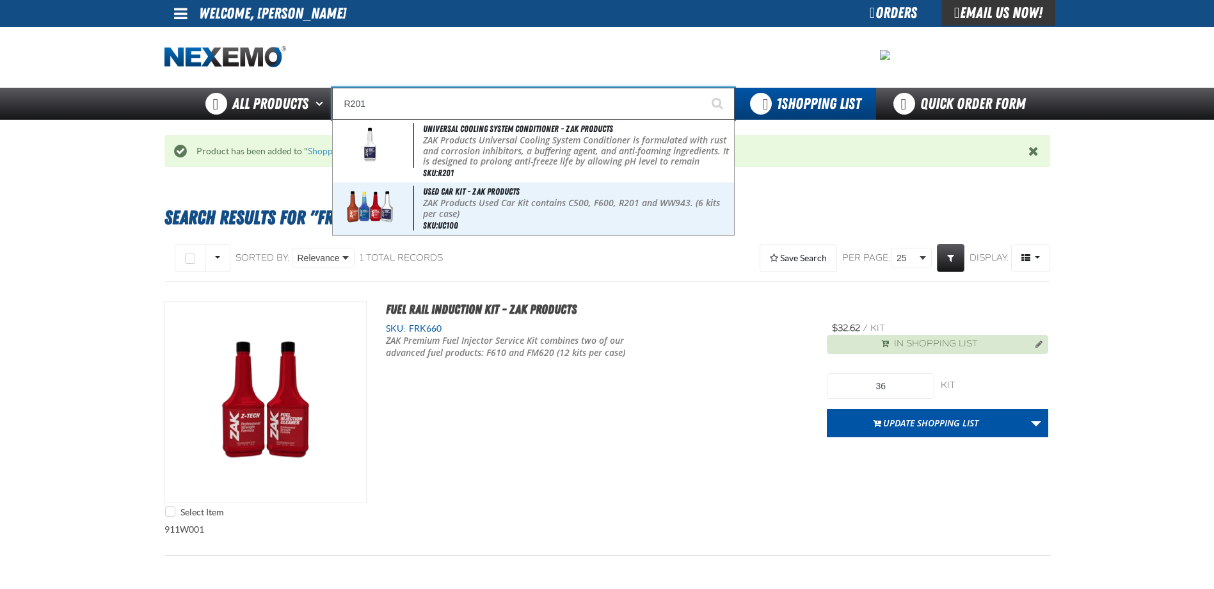
type input "Universal Cooling System Conditioner - ZAK Products"
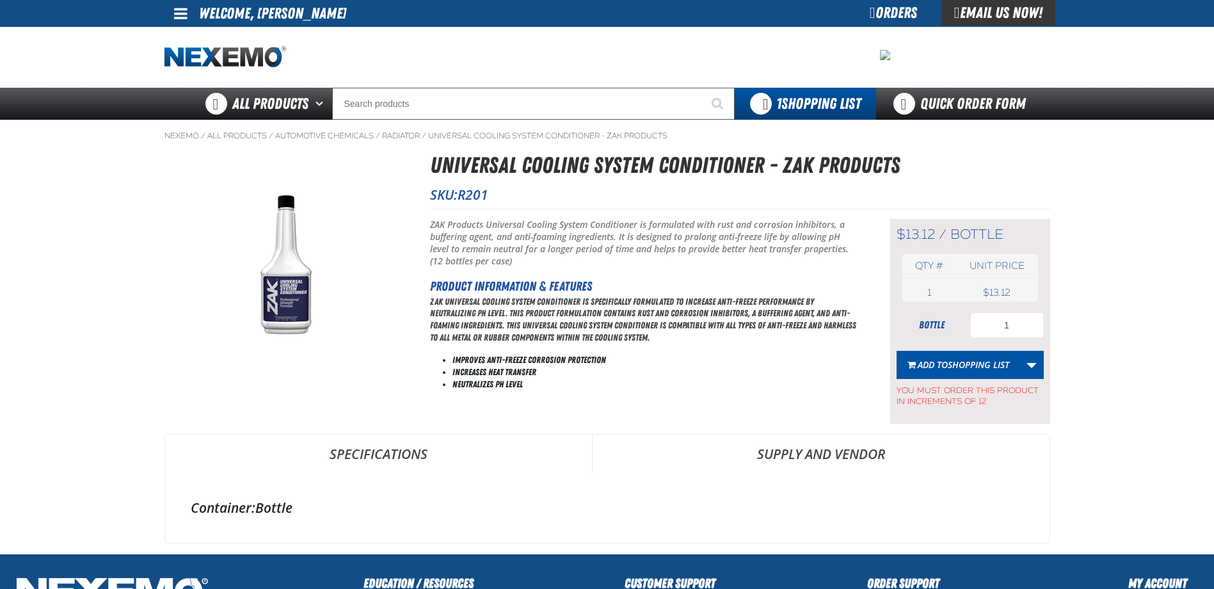
drag, startPoint x: 965, startPoint y: 324, endPoint x: 1052, endPoint y: 326, distance: 87.7
click at [1052, 326] on div "Nexemo / All Products / Automotive Chemicals / Radiator / R201 1" at bounding box center [607, 337] width 896 height 434
drag, startPoint x: 1052, startPoint y: 326, endPoint x: 993, endPoint y: 331, distance: 59.8
click at [993, 331] on input "1" at bounding box center [1007, 325] width 74 height 26
type input "24"
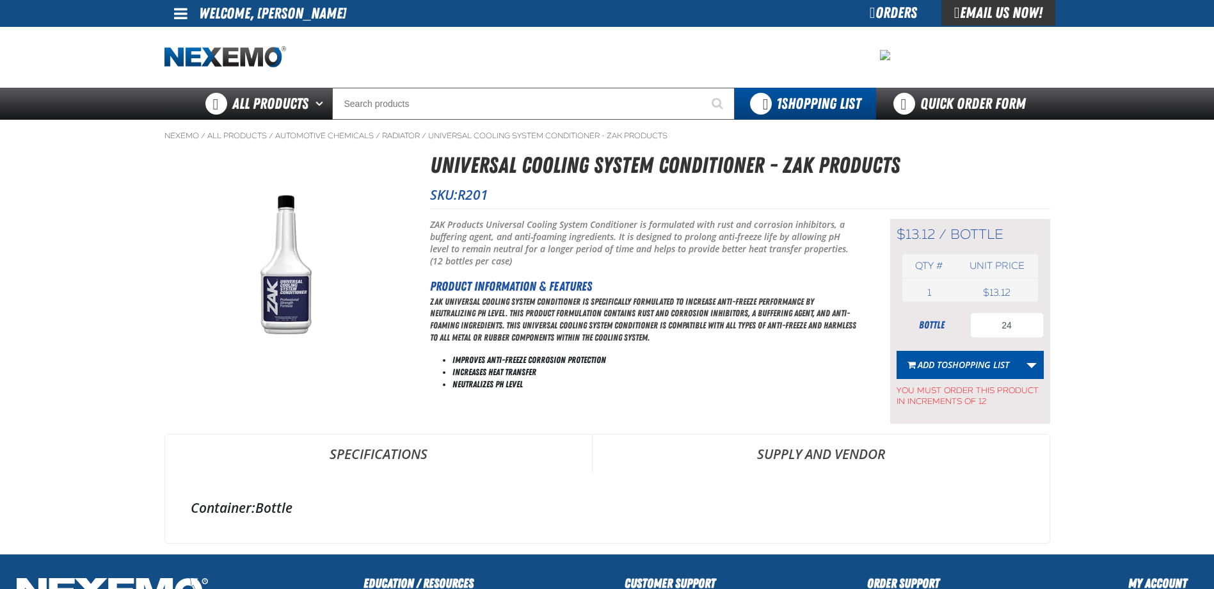
click at [946, 367] on span "Add to Shopping List" at bounding box center [962, 364] width 91 height 12
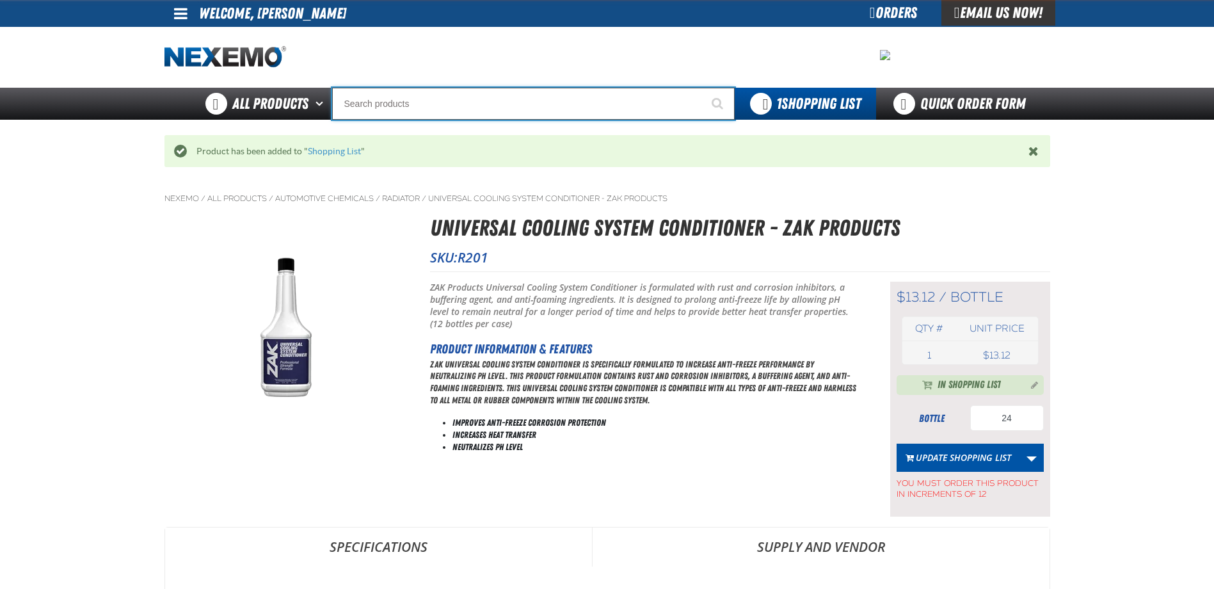
click at [408, 103] on input "Search" at bounding box center [533, 104] width 402 height 32
type input "R"
type input "ROADSIDE R"
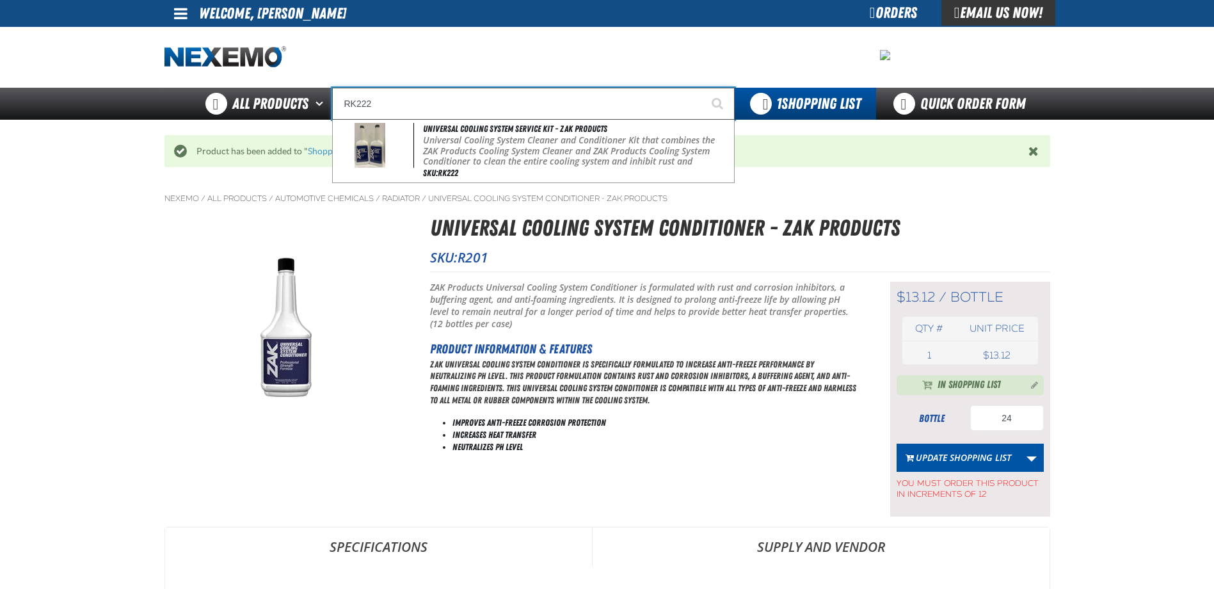
type input "RK222"
click at [702, 88] on button "Start Searching" at bounding box center [718, 104] width 32 height 32
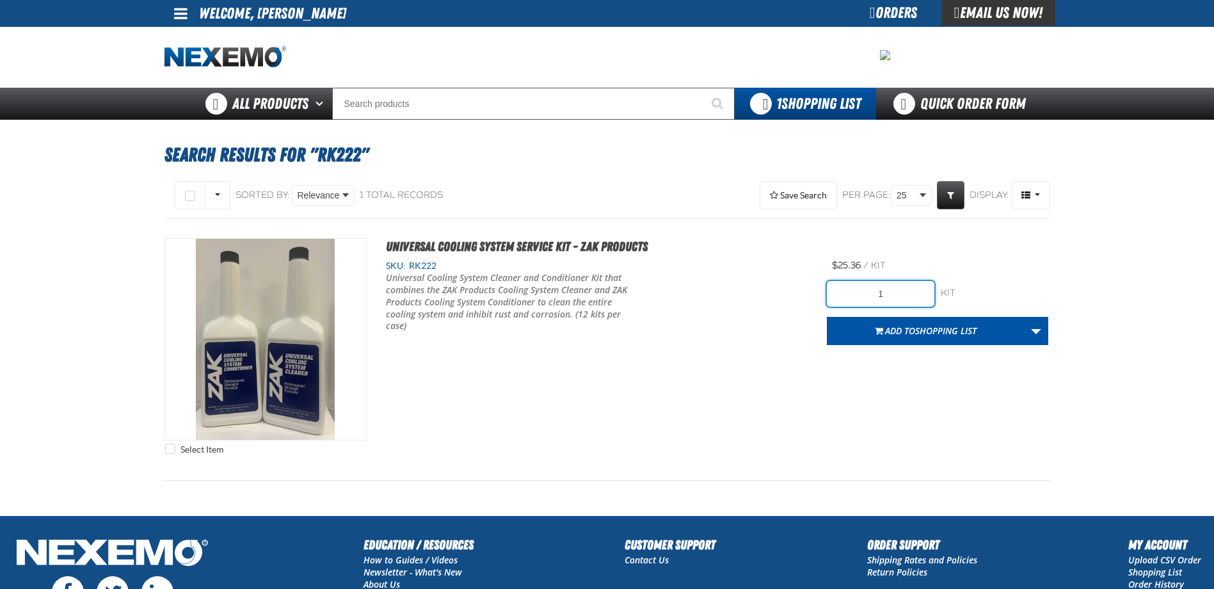
drag, startPoint x: 845, startPoint y: 287, endPoint x: 942, endPoint y: 294, distance: 96.9
click at [940, 293] on div "1 kit kit" at bounding box center [937, 294] width 221 height 26
type input "48"
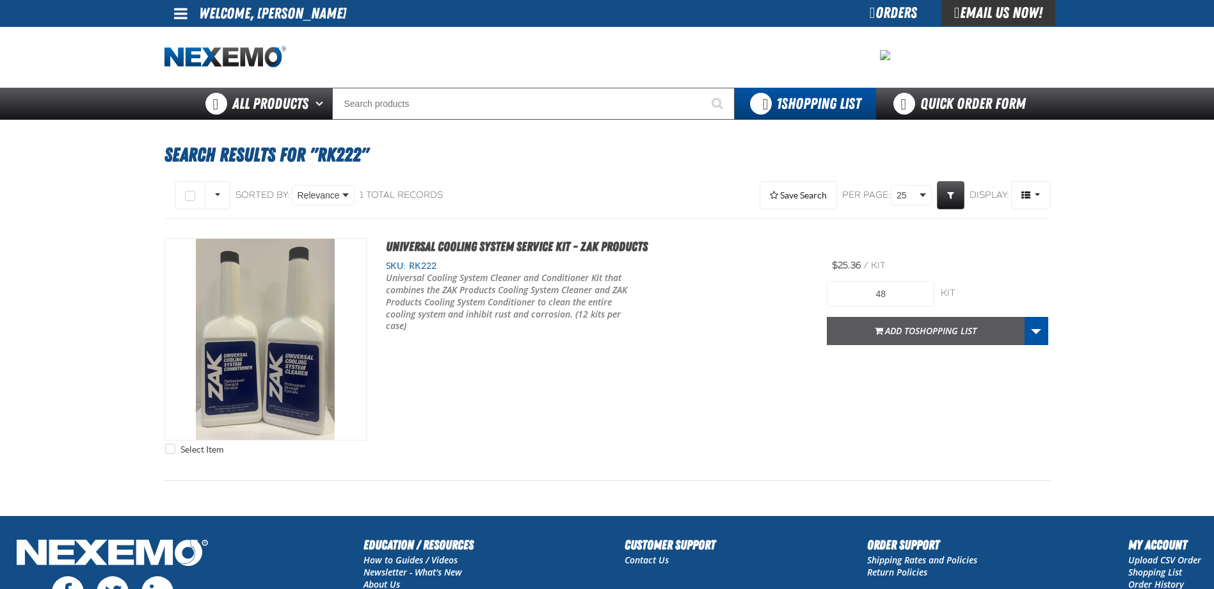
click at [933, 329] on span "Shopping List" at bounding box center [945, 330] width 61 height 12
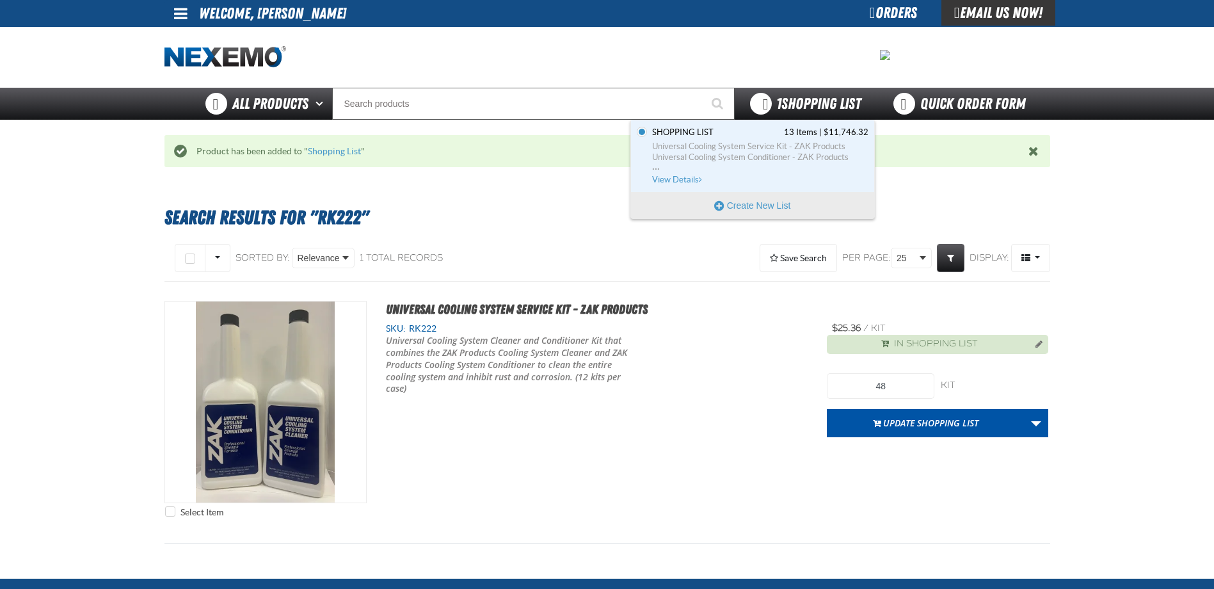
click at [795, 111] on span "1 Shopping List" at bounding box center [818, 104] width 84 height 18
click at [783, 134] on span "Shopping List 13 Items | $11,746.32" at bounding box center [760, 133] width 216 height 12
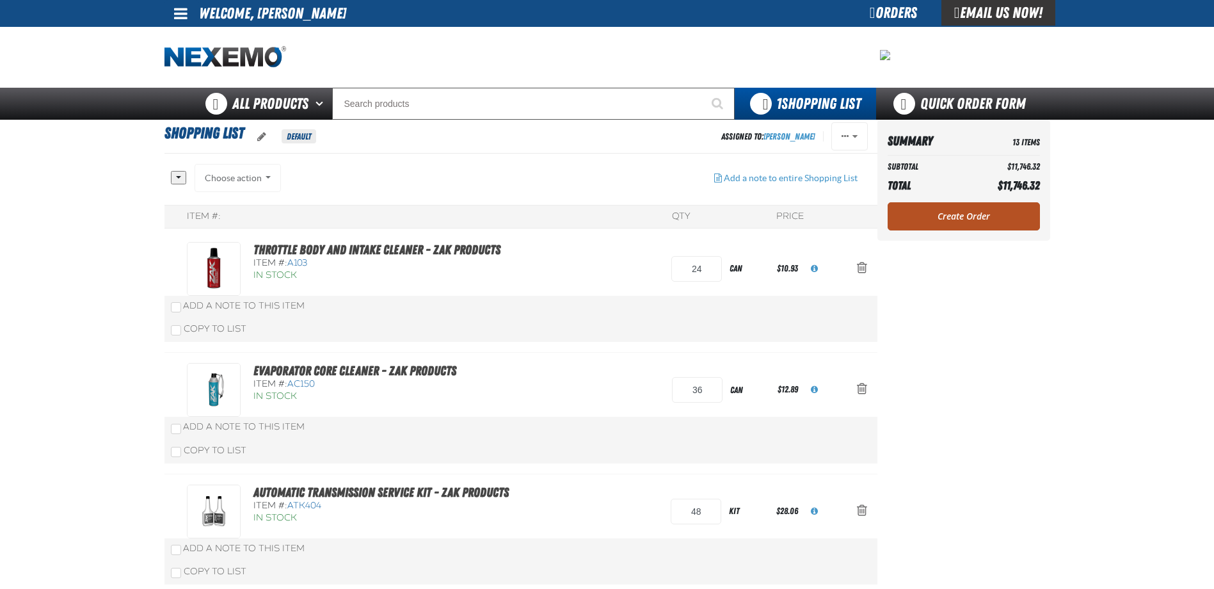
click at [926, 214] on link "Create Order" at bounding box center [963, 216] width 152 height 28
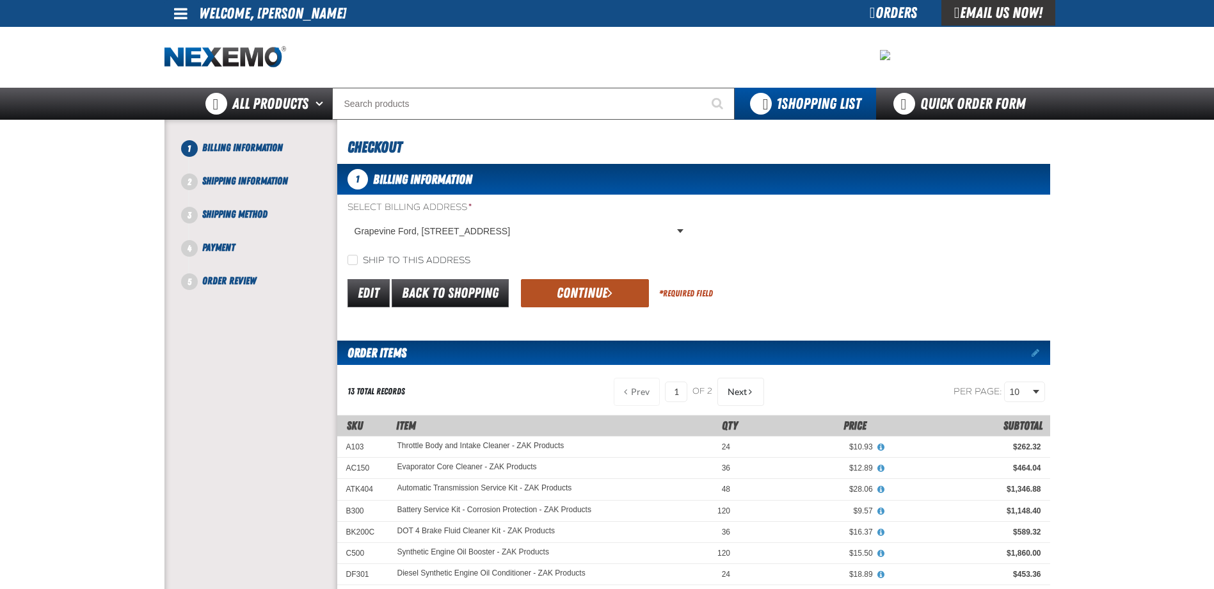
click at [596, 286] on button "Continue" at bounding box center [585, 293] width 128 height 28
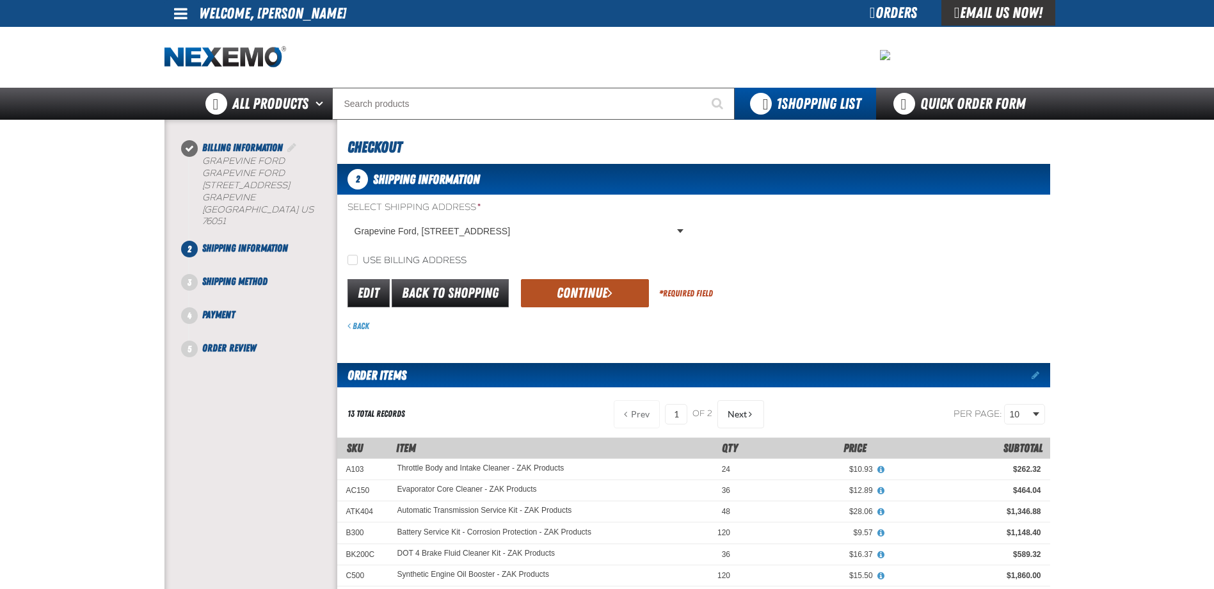
click at [593, 294] on button "Continue" at bounding box center [585, 293] width 128 height 28
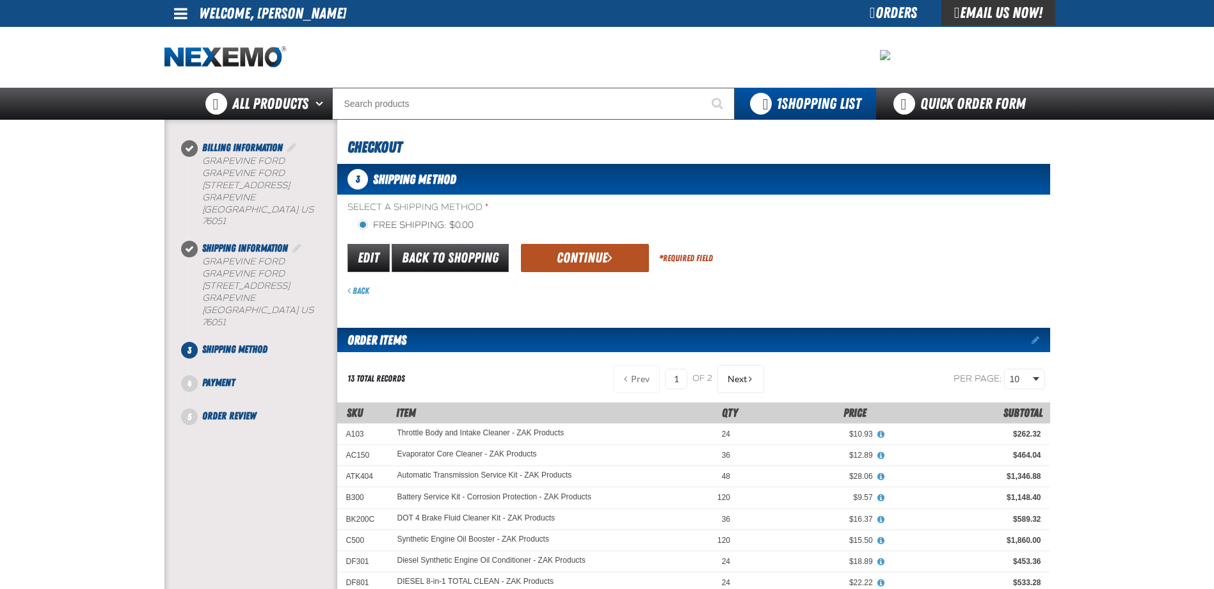
click at [603, 255] on button "Continue" at bounding box center [585, 258] width 128 height 28
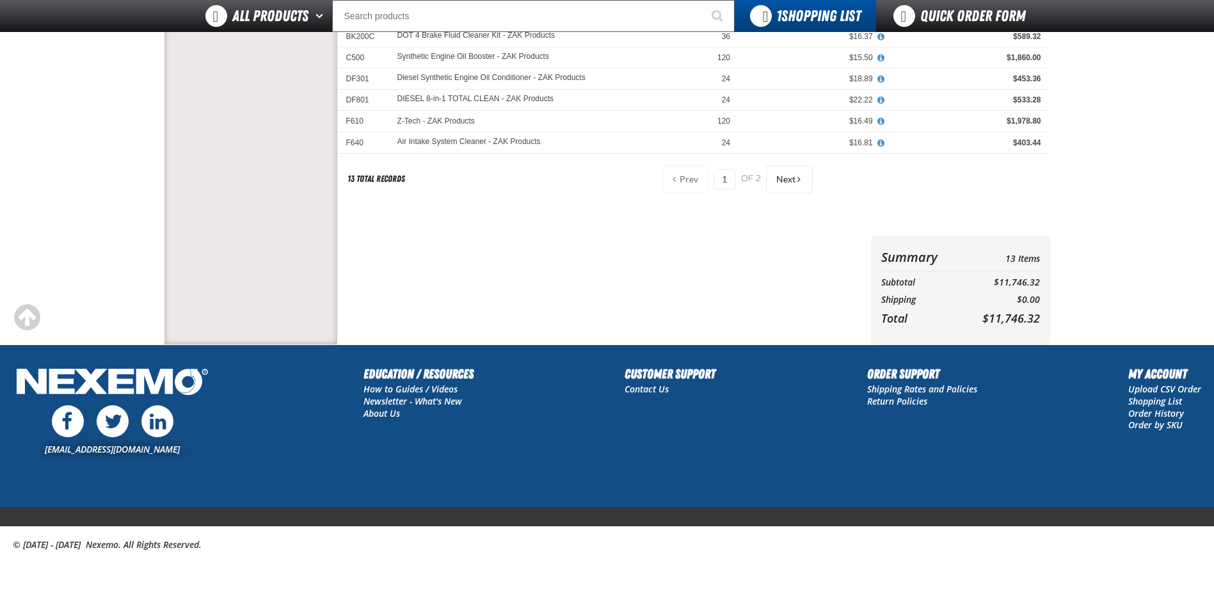
scroll to position [35, 0]
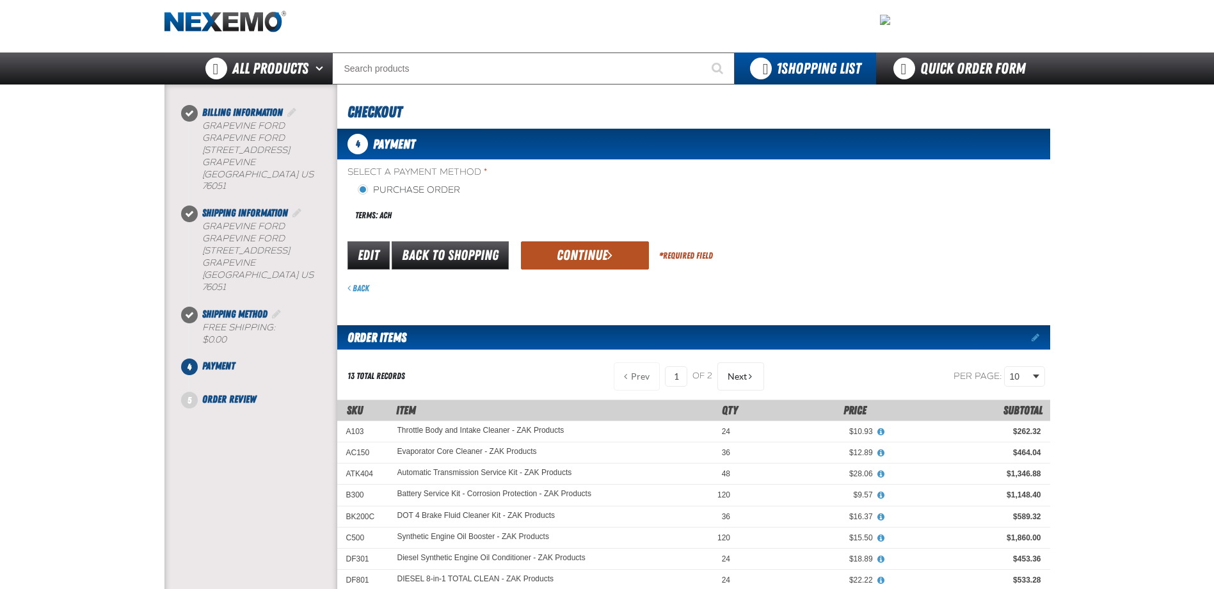
click at [594, 264] on button "Continue" at bounding box center [585, 255] width 128 height 28
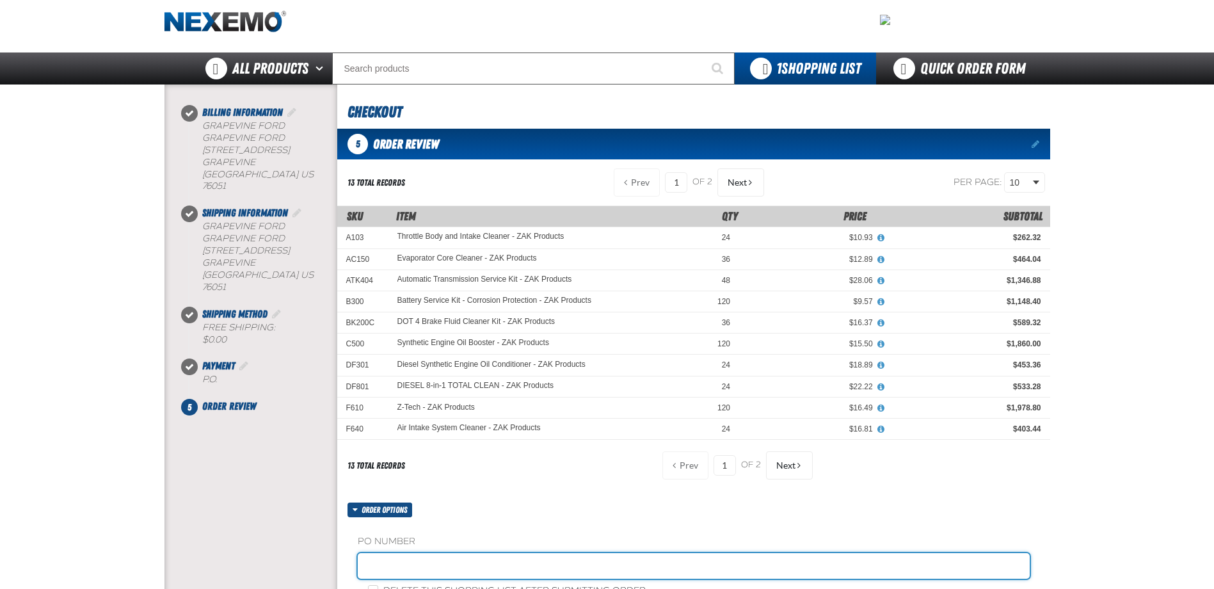
click at [397, 565] on input "text" at bounding box center [694, 566] width 672 height 26
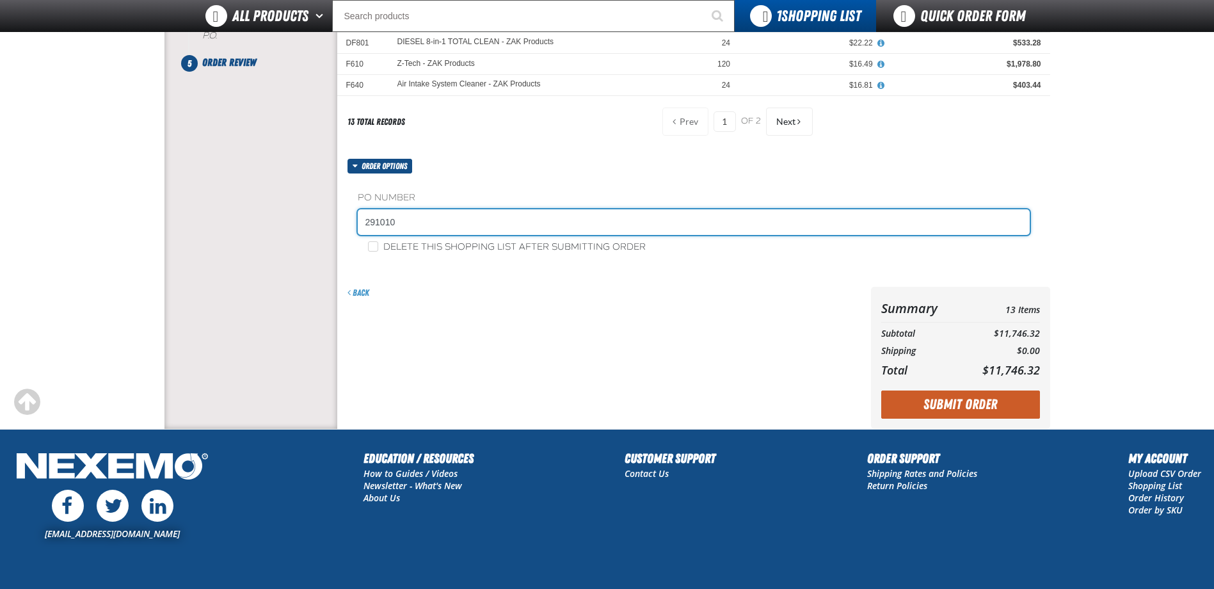
scroll to position [355, 0]
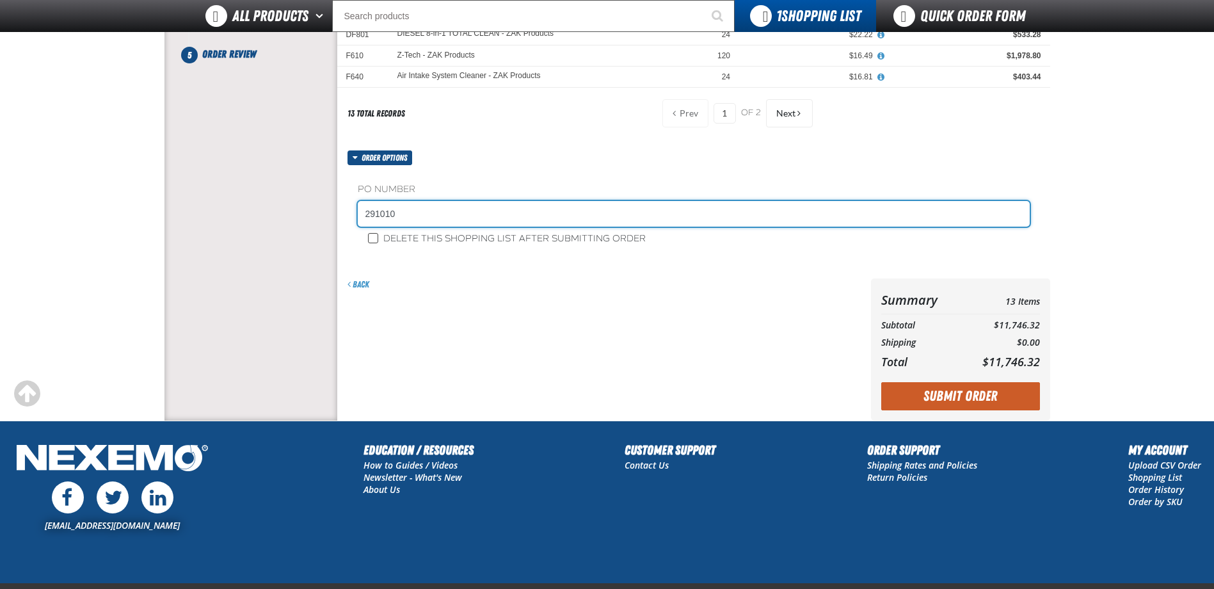
type input "291010"
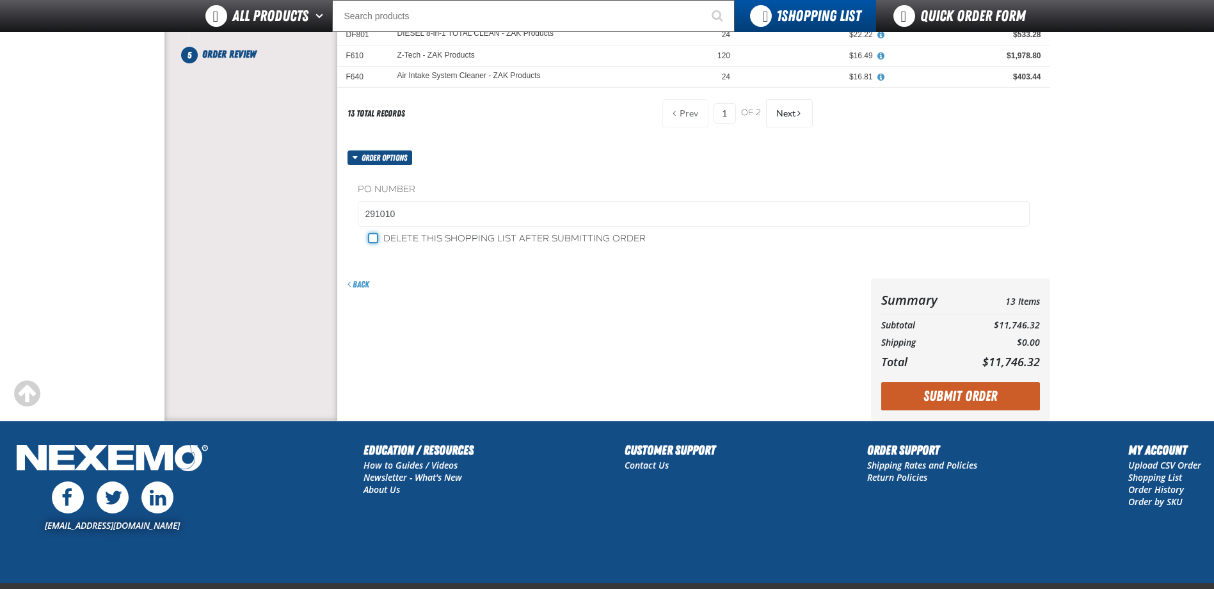
drag, startPoint x: 373, startPoint y: 240, endPoint x: 386, endPoint y: 243, distance: 13.2
click at [373, 241] on input "Delete this shopping list after submitting order" at bounding box center [373, 238] width 10 height 10
checkbox input "true"
click at [932, 392] on button "Submit Order" at bounding box center [960, 396] width 159 height 28
